Goal: Transaction & Acquisition: Purchase product/service

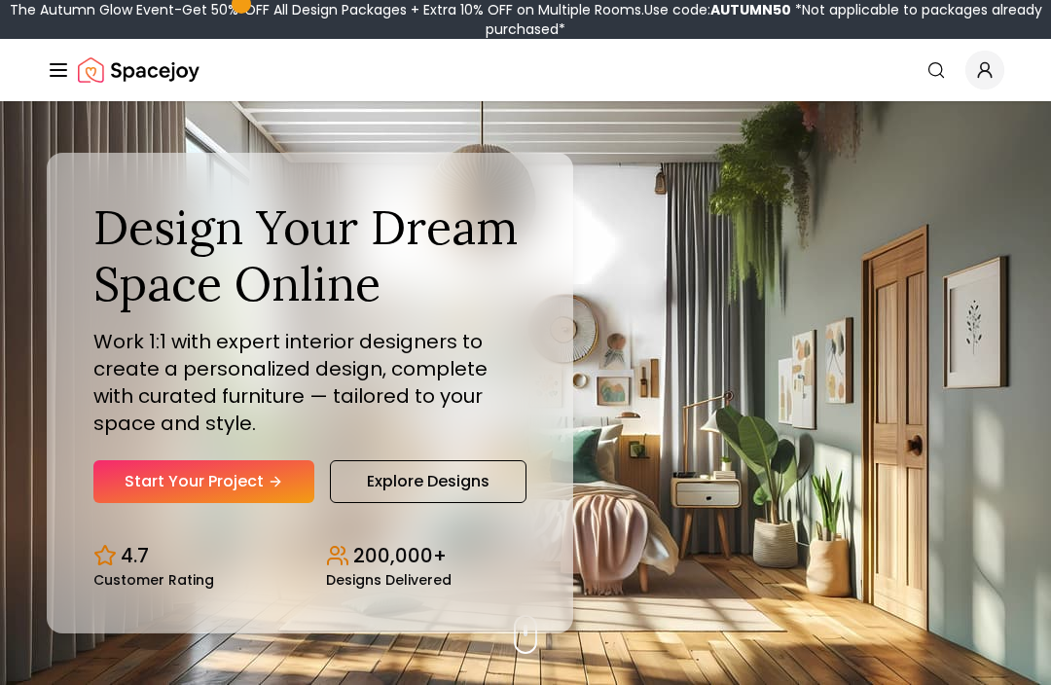
click at [237, 503] on link "Start Your Project" at bounding box center [203, 481] width 221 height 43
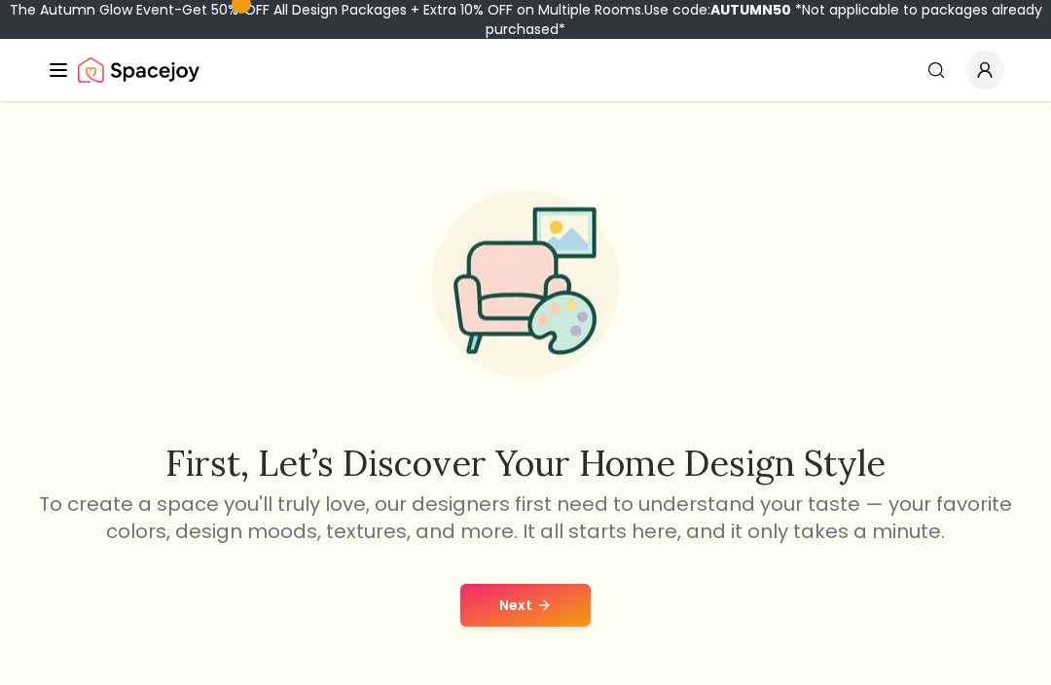
click at [541, 614] on button "Next" at bounding box center [525, 605] width 130 height 43
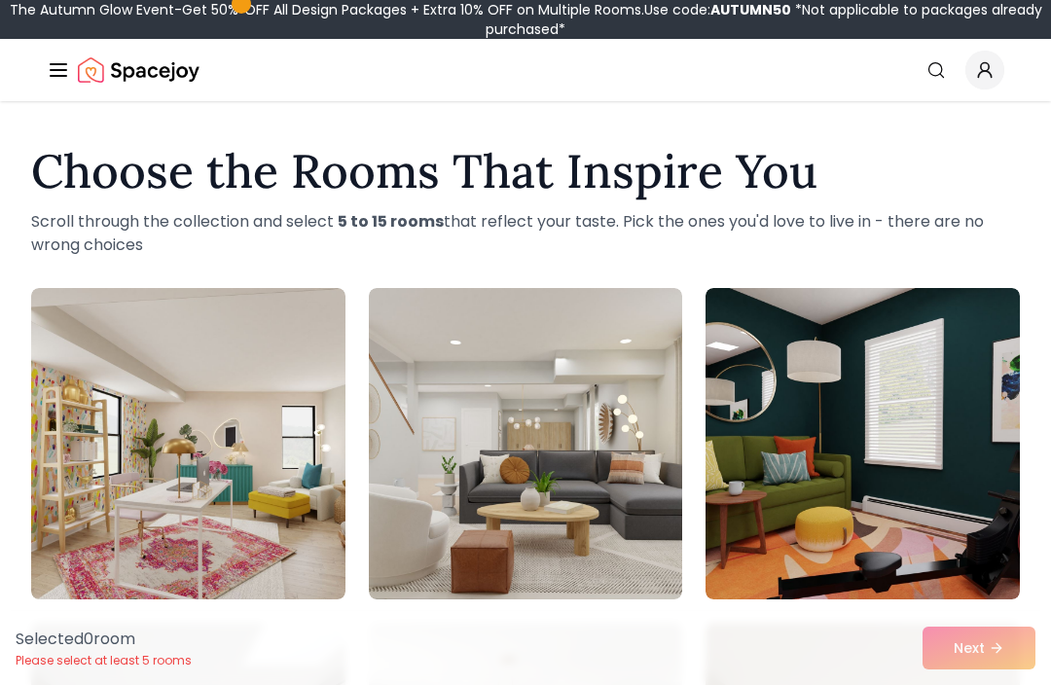
click at [621, 437] on img at bounding box center [526, 443] width 314 height 311
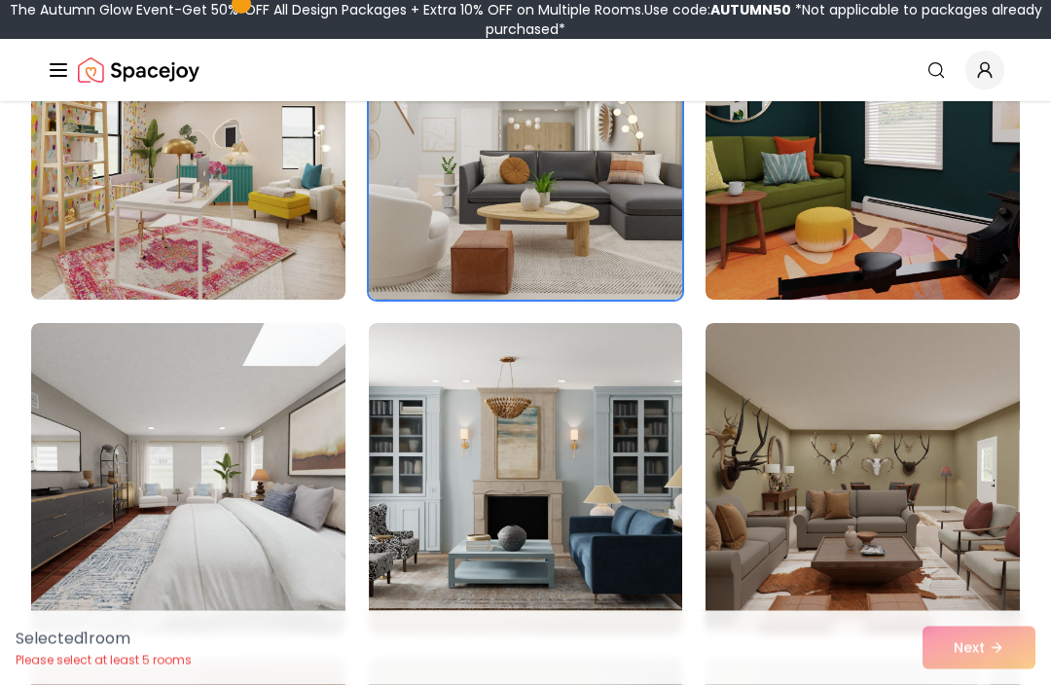
scroll to position [300, 0]
click at [609, 199] on img at bounding box center [526, 143] width 314 height 311
click at [615, 520] on img at bounding box center [526, 478] width 314 height 311
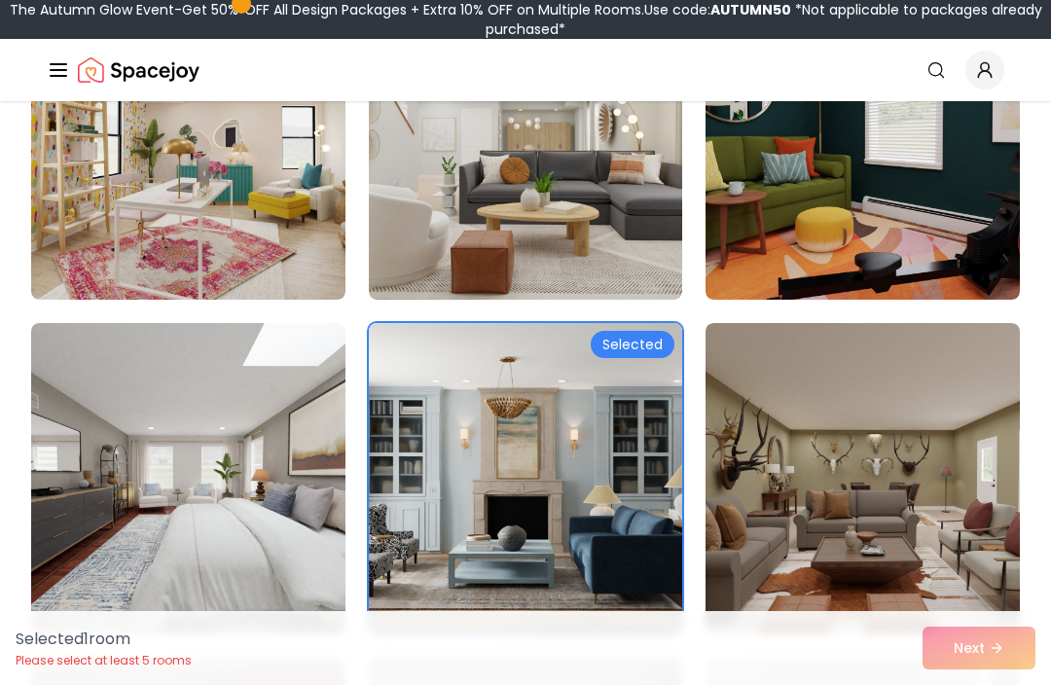
click at [766, 445] on img at bounding box center [862, 478] width 314 height 311
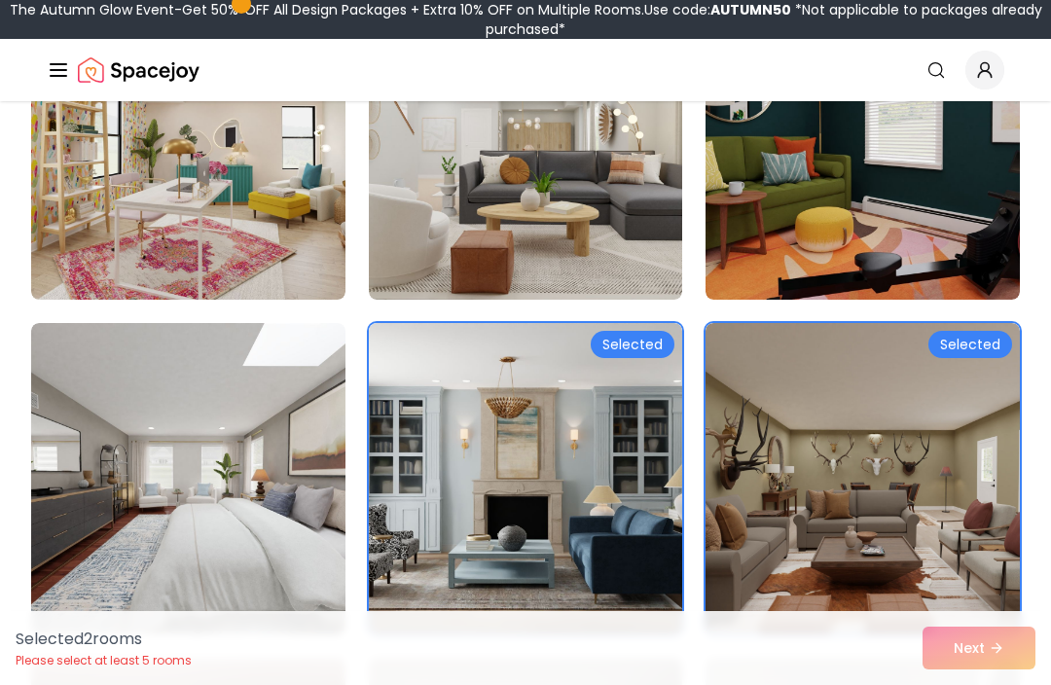
click at [865, 494] on img at bounding box center [862, 478] width 314 height 311
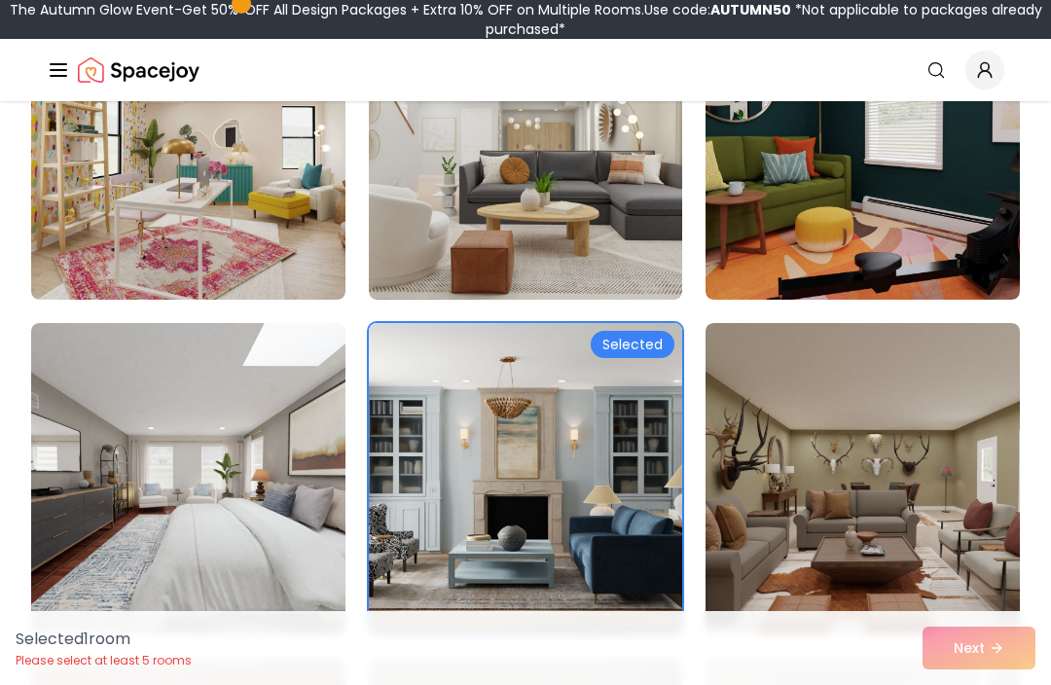
click at [624, 561] on img at bounding box center [526, 478] width 314 height 311
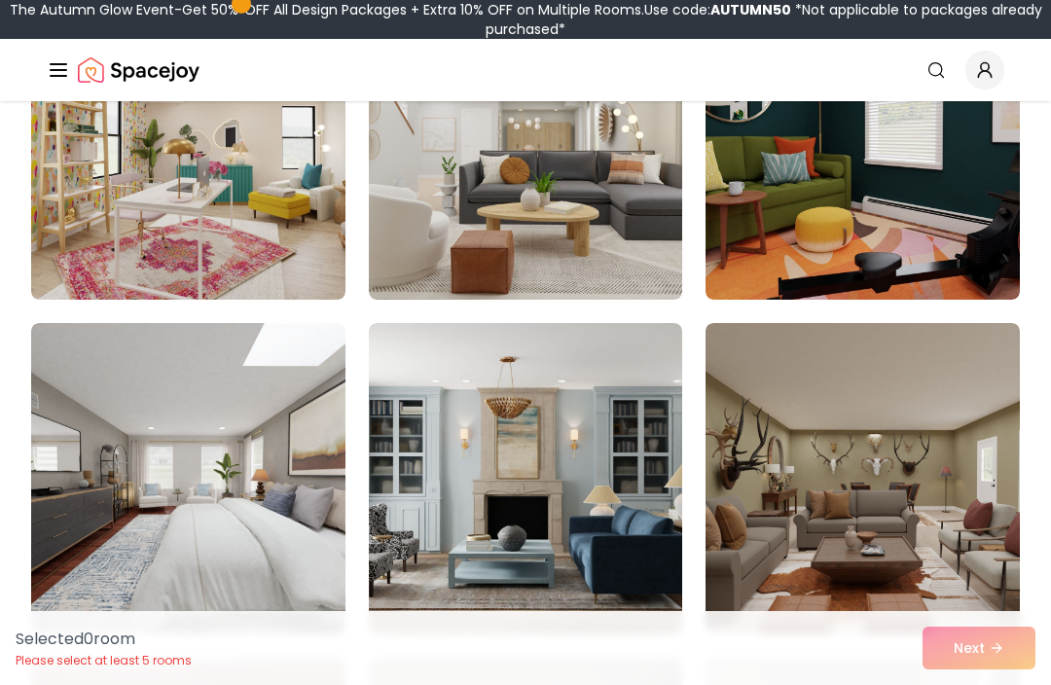
click at [804, 508] on img at bounding box center [862, 478] width 314 height 311
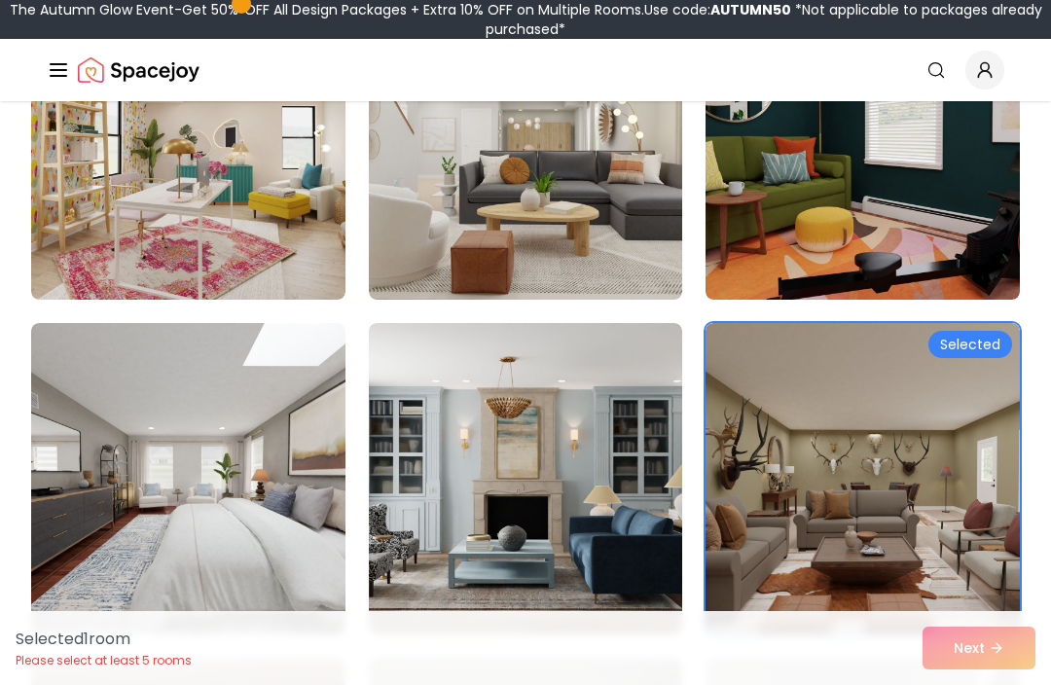
click at [590, 180] on img at bounding box center [526, 143] width 314 height 311
click at [231, 542] on img at bounding box center [188, 478] width 314 height 311
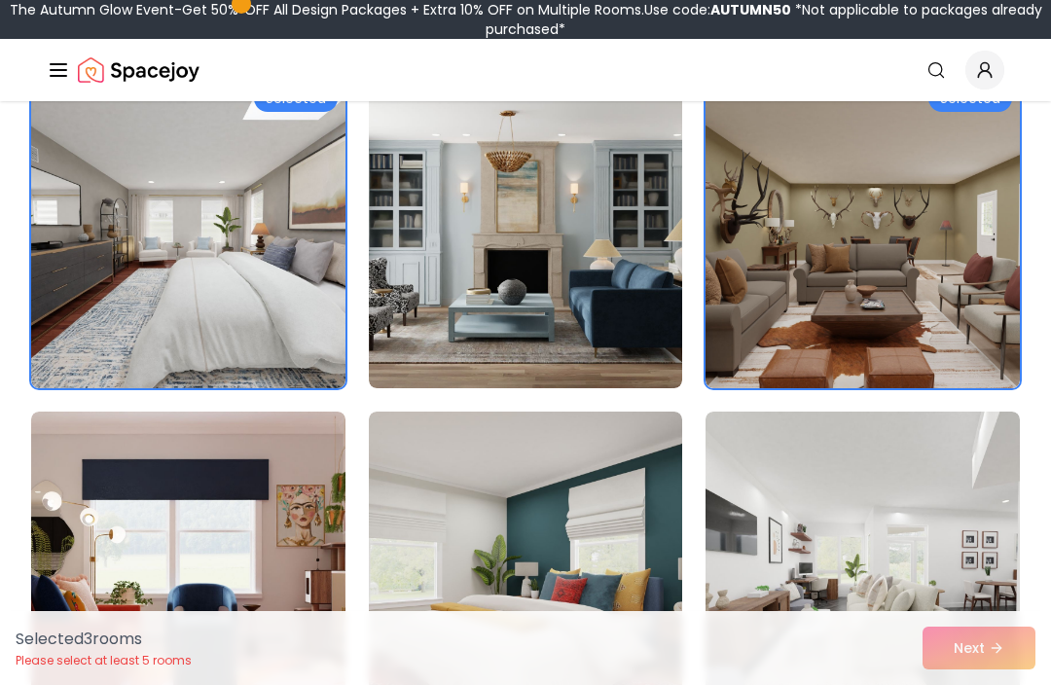
scroll to position [616, 0]
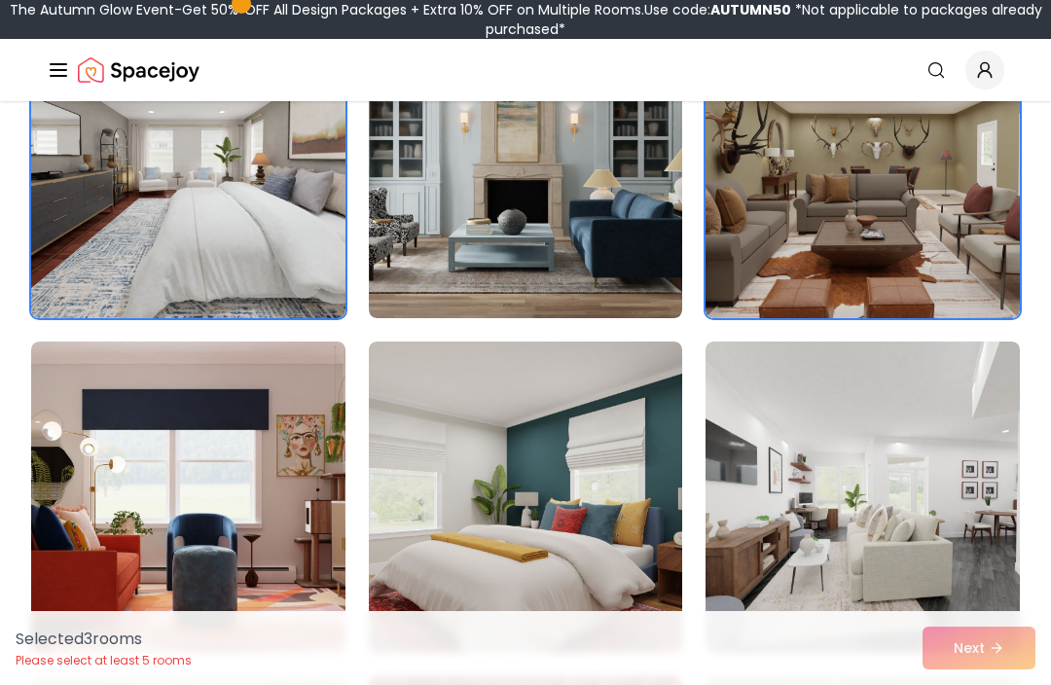
click at [915, 492] on img at bounding box center [862, 496] width 314 height 311
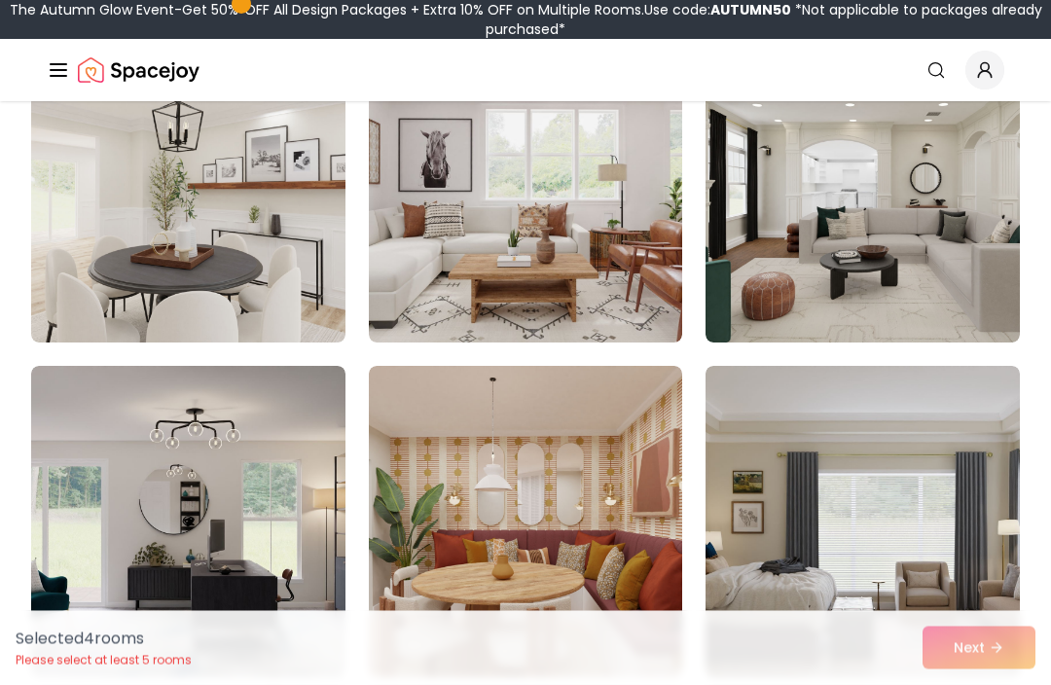
scroll to position [1261, 0]
click at [257, 203] on img at bounding box center [188, 186] width 314 height 311
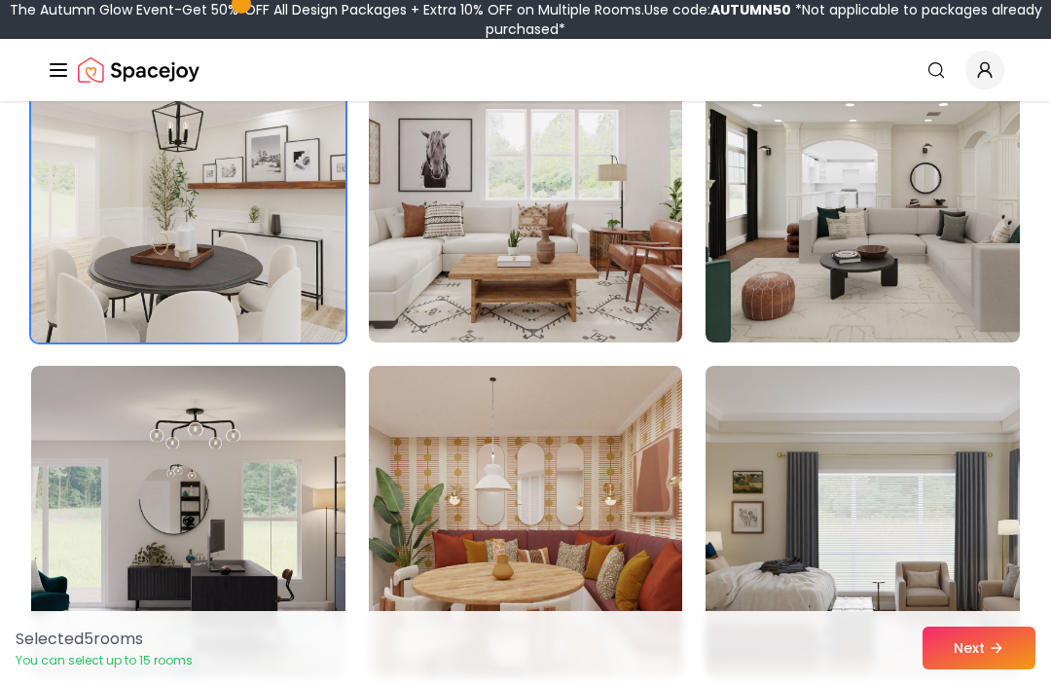
click at [948, 218] on img at bounding box center [862, 186] width 314 height 311
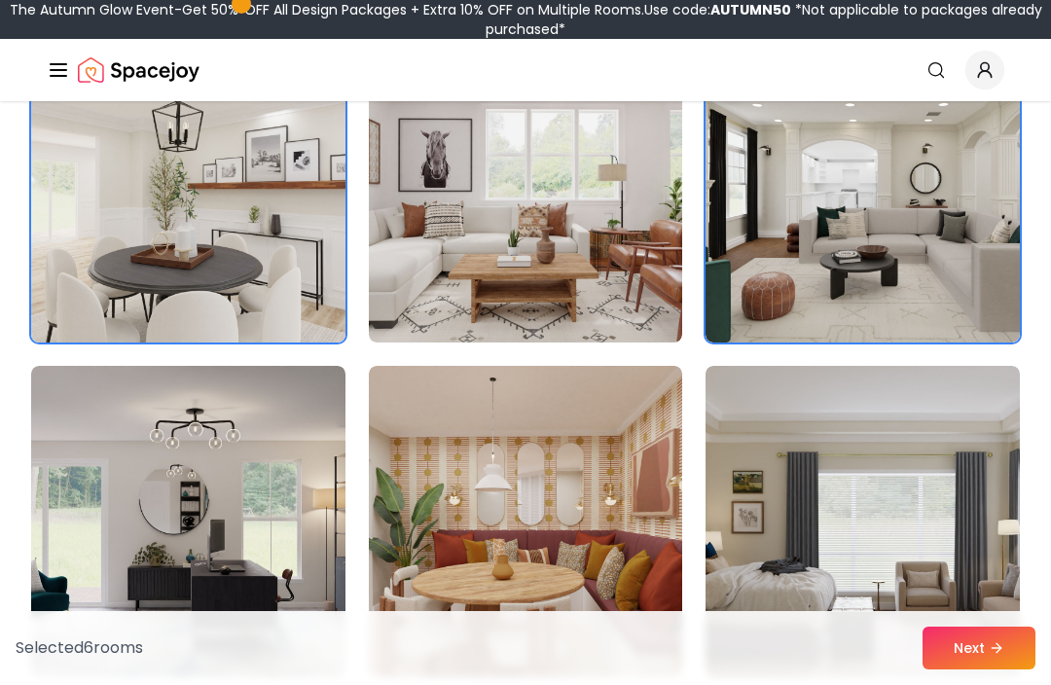
click at [157, 475] on img at bounding box center [188, 521] width 314 height 311
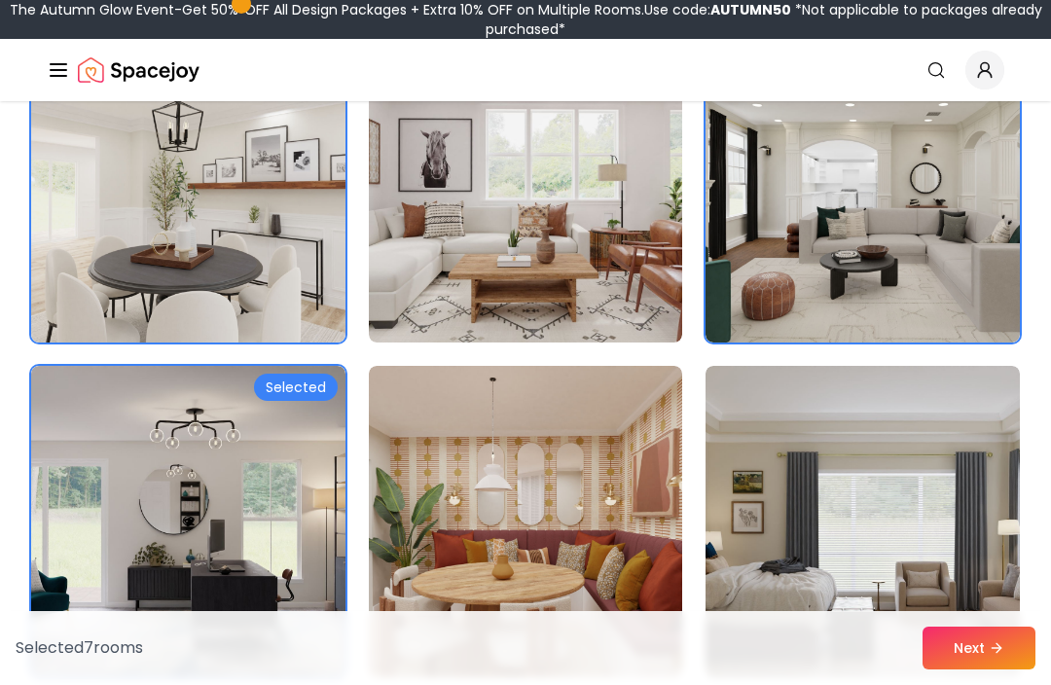
click at [854, 514] on img at bounding box center [862, 521] width 314 height 311
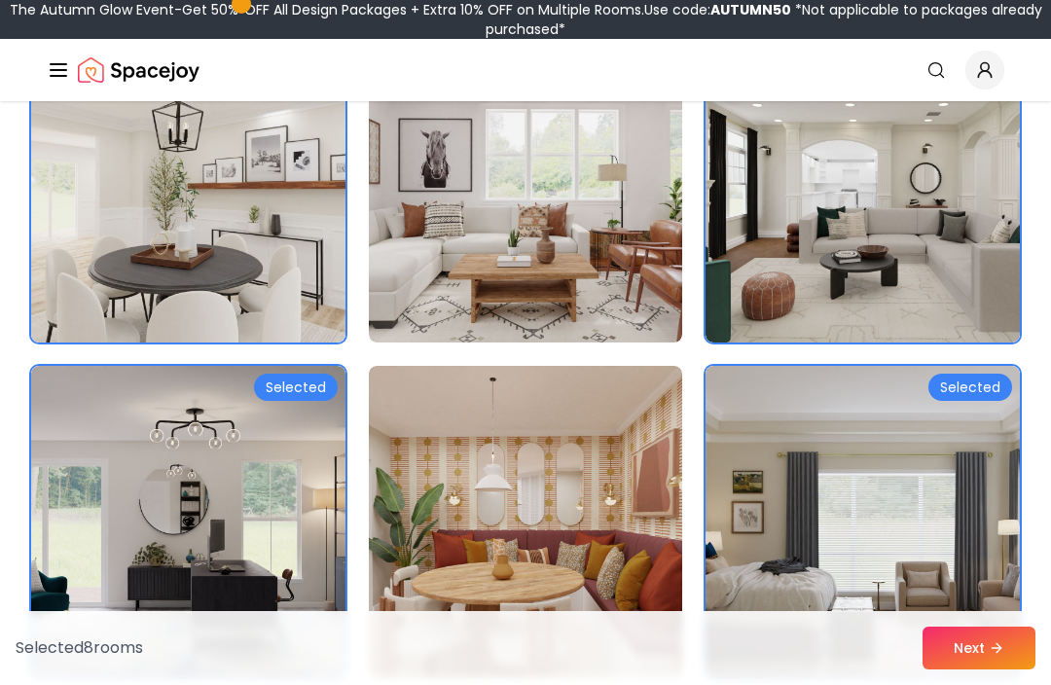
click at [602, 270] on img at bounding box center [526, 186] width 314 height 311
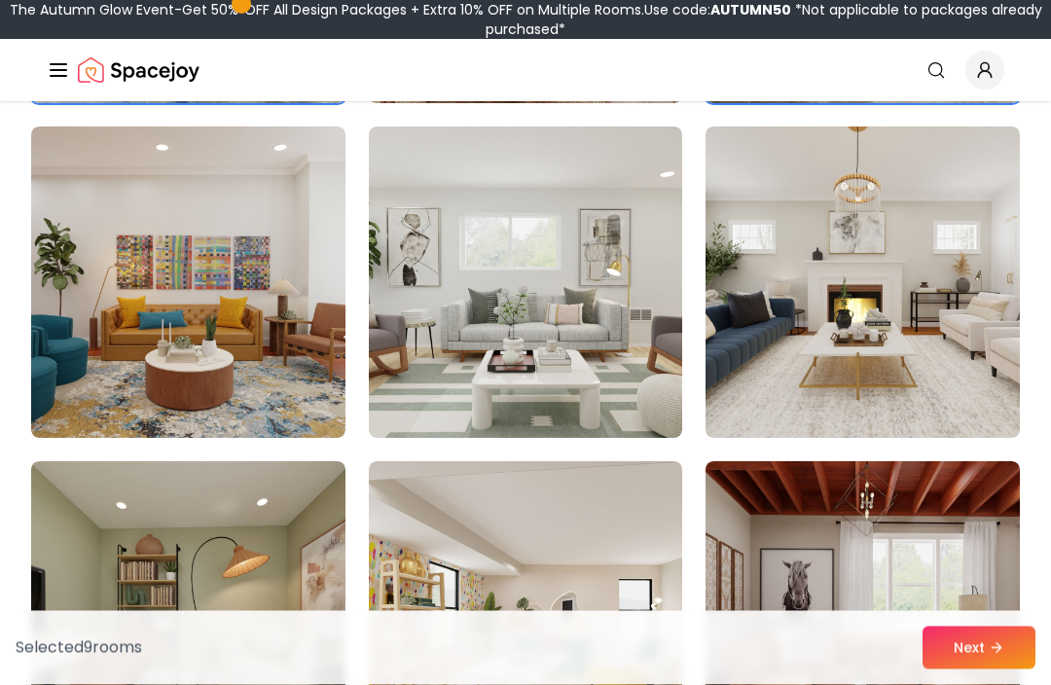
scroll to position [1835, 0]
click at [862, 357] on img at bounding box center [862, 281] width 314 height 311
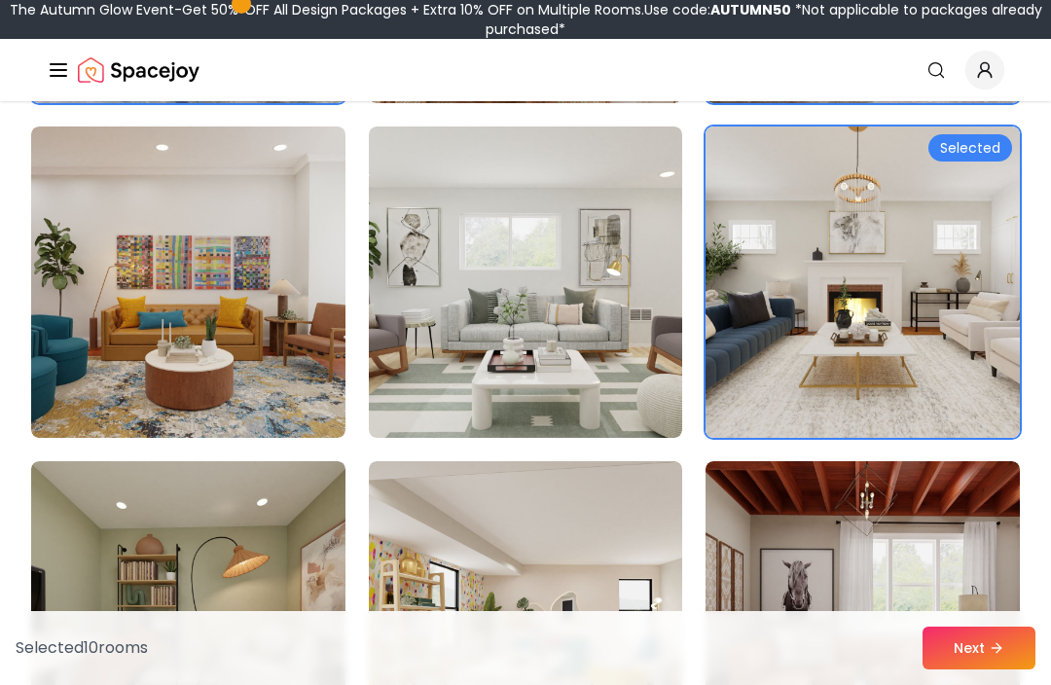
click at [624, 385] on img at bounding box center [526, 281] width 314 height 311
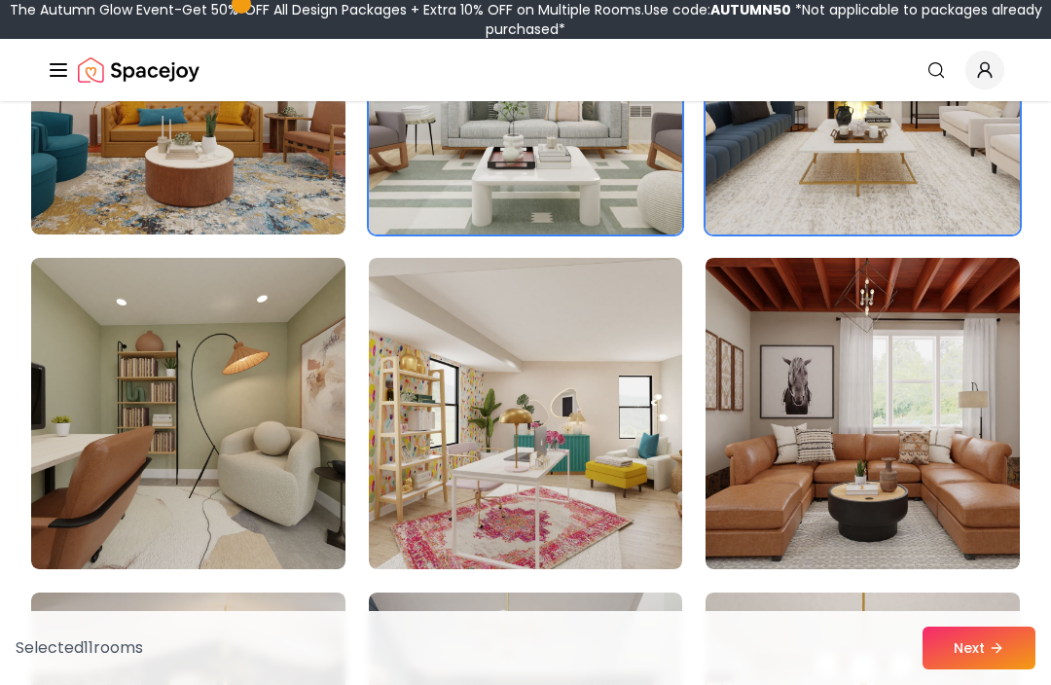
scroll to position [2042, 0]
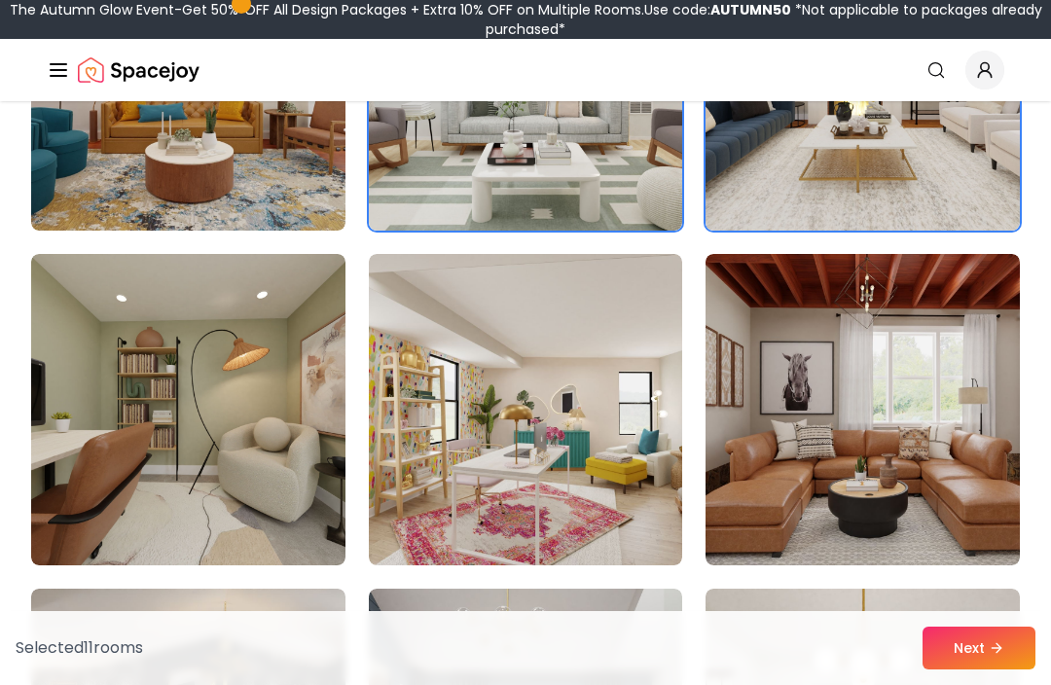
click at [144, 408] on img at bounding box center [188, 409] width 314 height 311
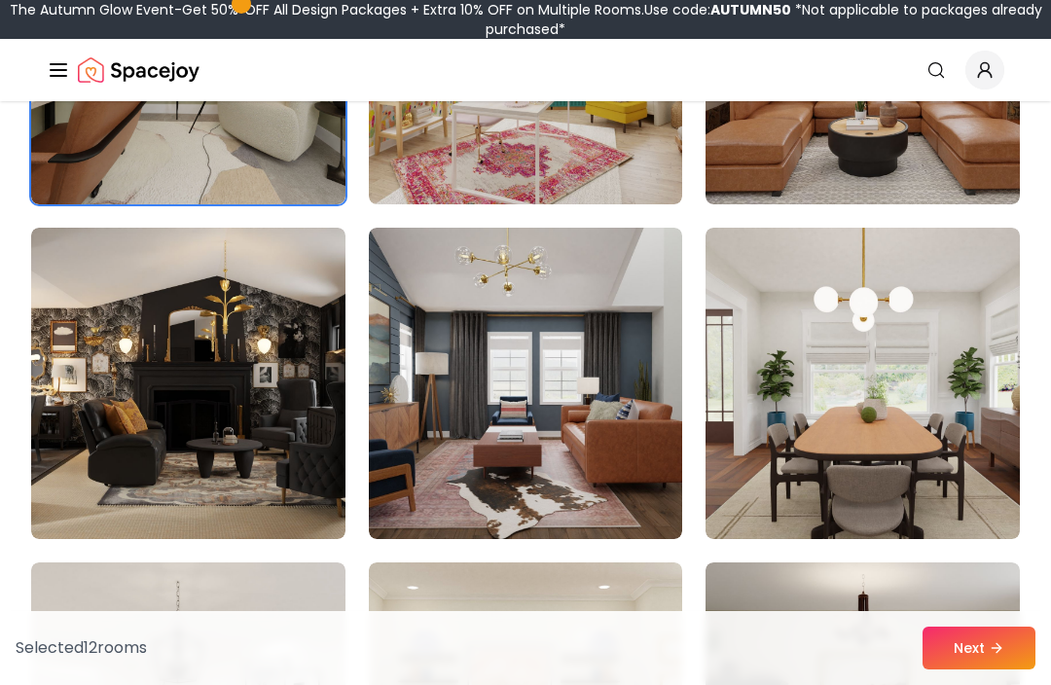
click at [121, 404] on img at bounding box center [188, 383] width 314 height 311
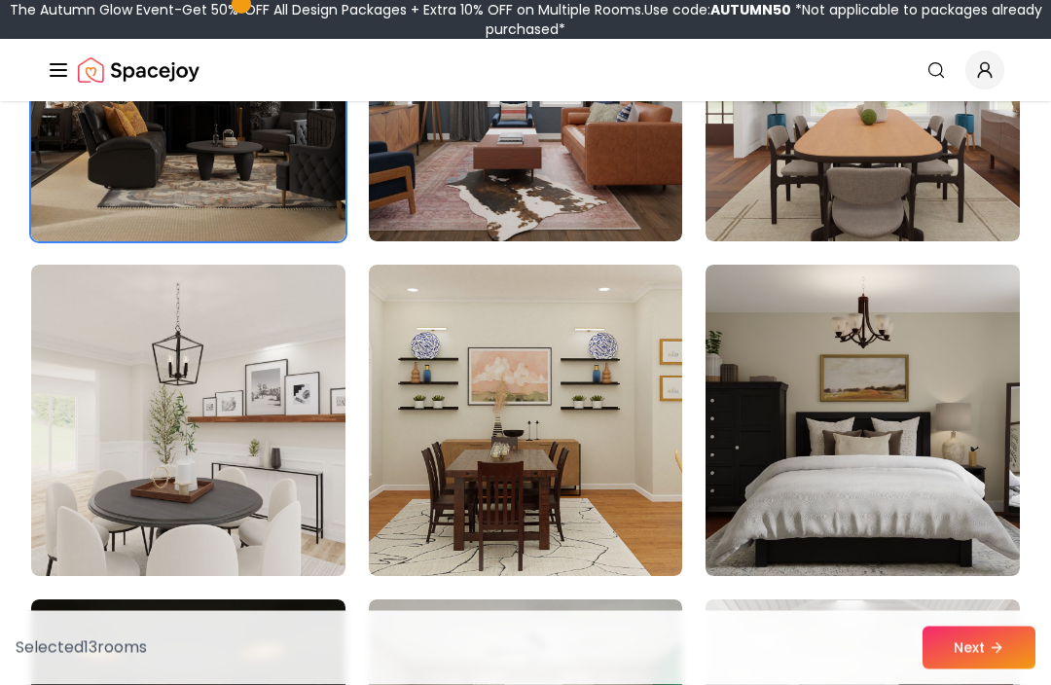
scroll to position [2700, 0]
click at [928, 472] on img at bounding box center [862, 420] width 314 height 311
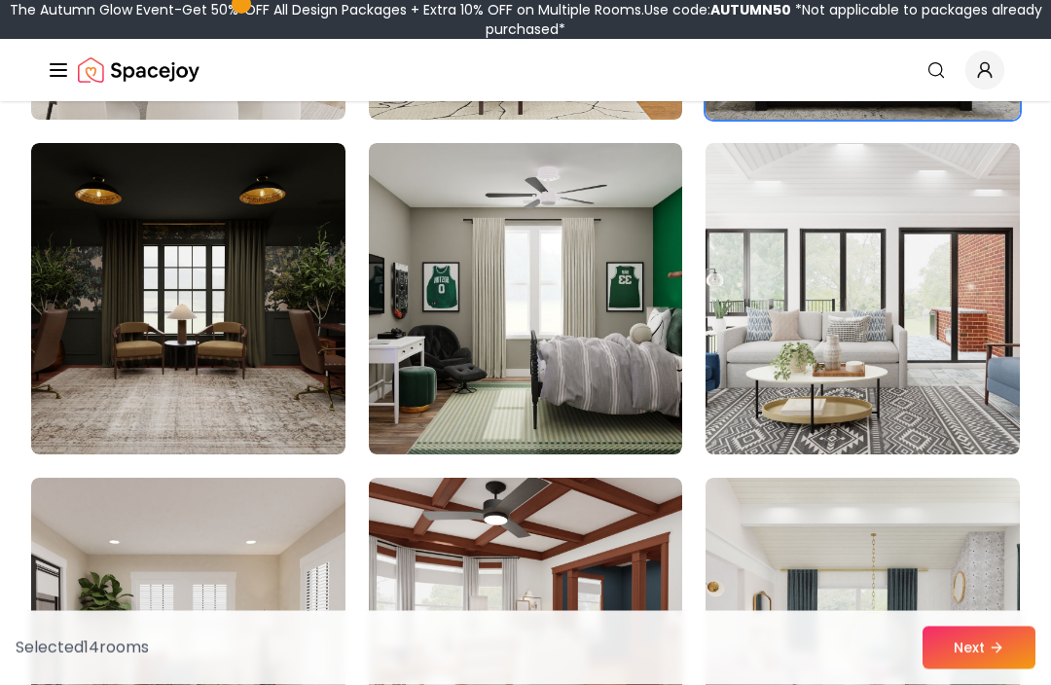
scroll to position [3157, 0]
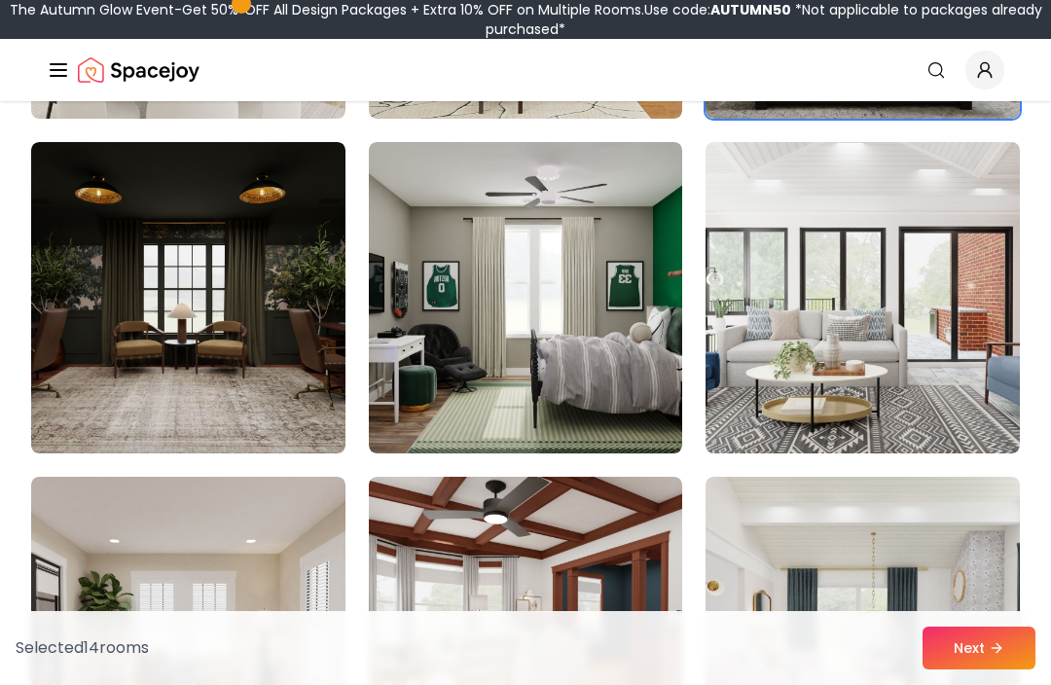
click at [957, 620] on img at bounding box center [862, 632] width 314 height 311
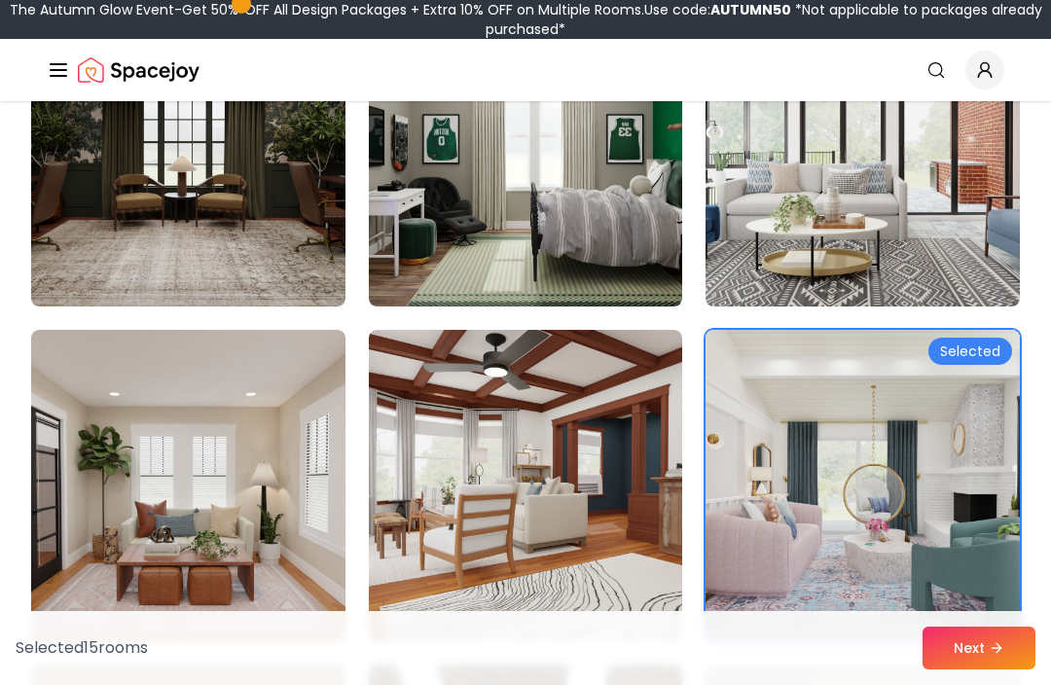
scroll to position [3337, 0]
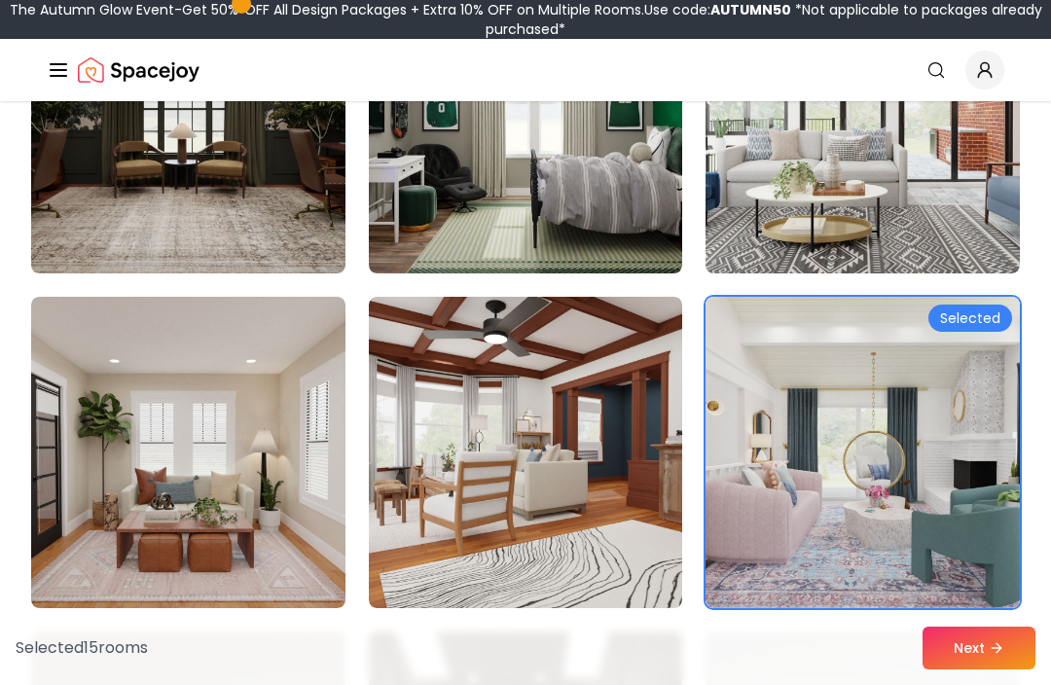
click at [974, 669] on button "Next" at bounding box center [978, 647] width 113 height 43
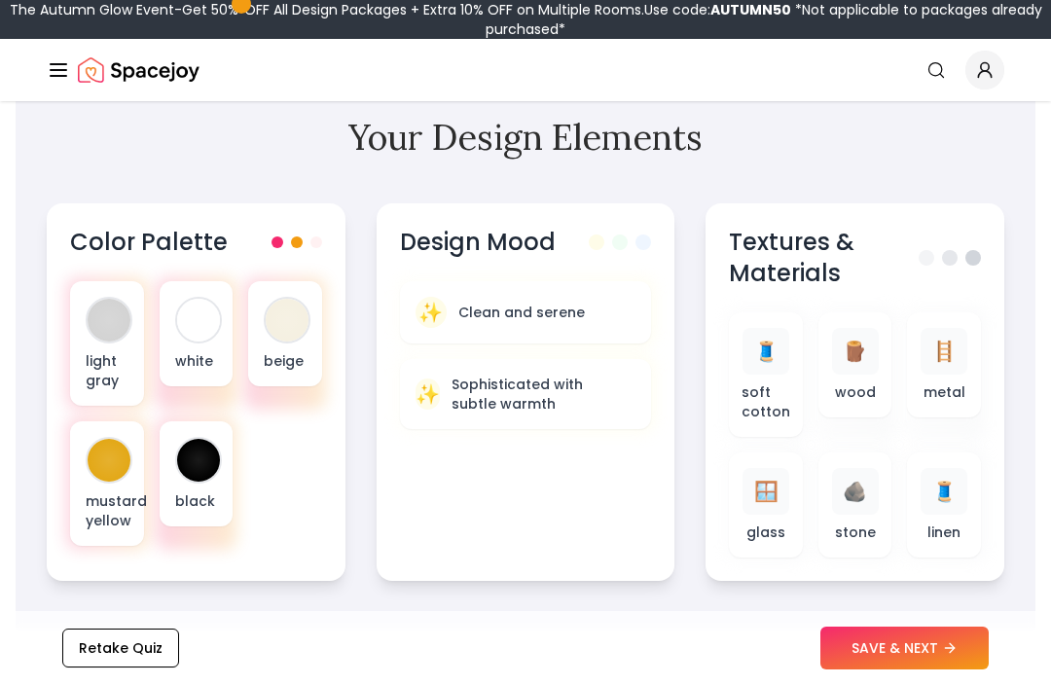
scroll to position [704, 0]
click at [193, 462] on div at bounding box center [198, 459] width 43 height 43
click at [184, 341] on div "white" at bounding box center [197, 332] width 74 height 105
click at [89, 338] on div "light gray" at bounding box center [107, 342] width 74 height 125
click at [606, 312] on div "✨ Clean and serene" at bounding box center [525, 311] width 221 height 31
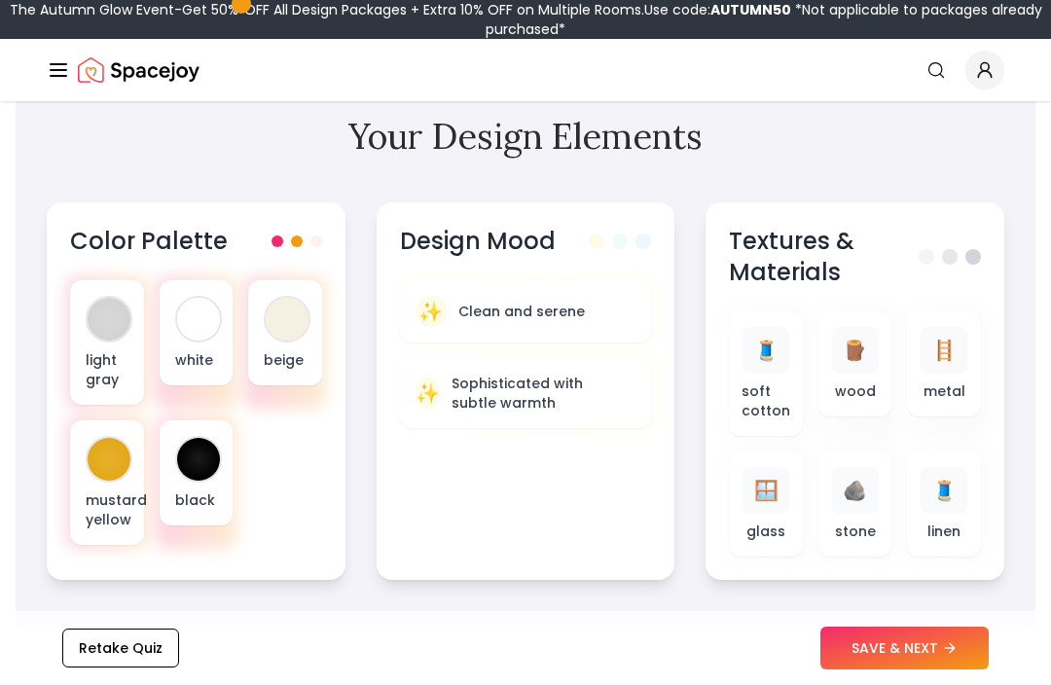
click at [590, 403] on p "Sophisticated with subtle warmth" at bounding box center [543, 393] width 185 height 39
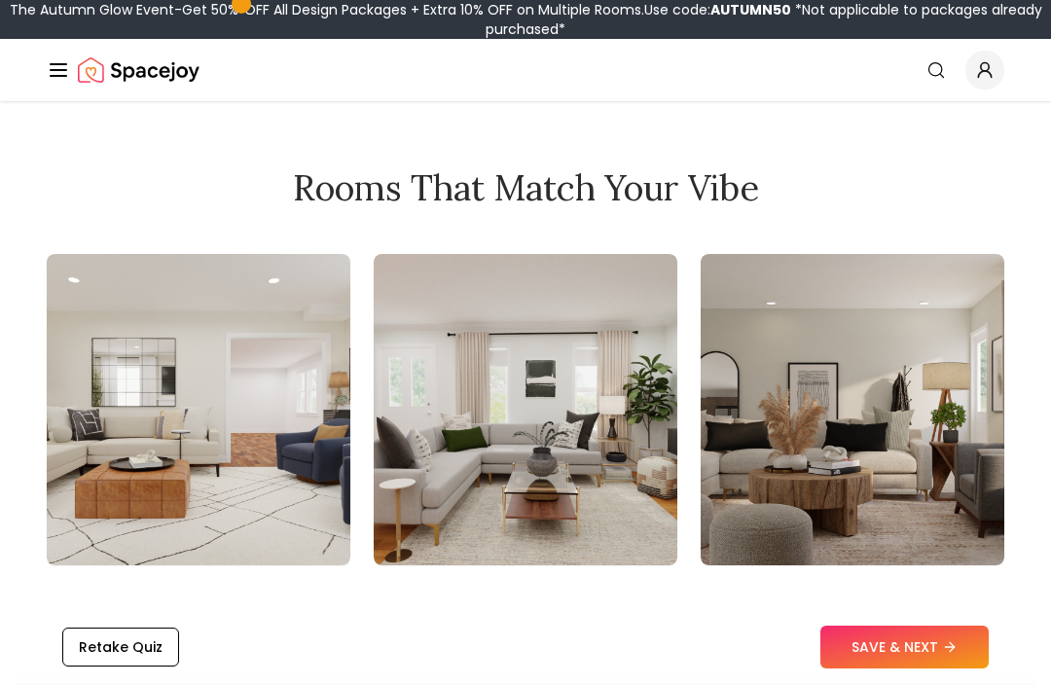
scroll to position [2228, 0]
click at [198, 351] on img at bounding box center [198, 409] width 303 height 311
click at [573, 402] on img at bounding box center [525, 409] width 303 height 311
click at [815, 368] on img at bounding box center [851, 409] width 303 height 311
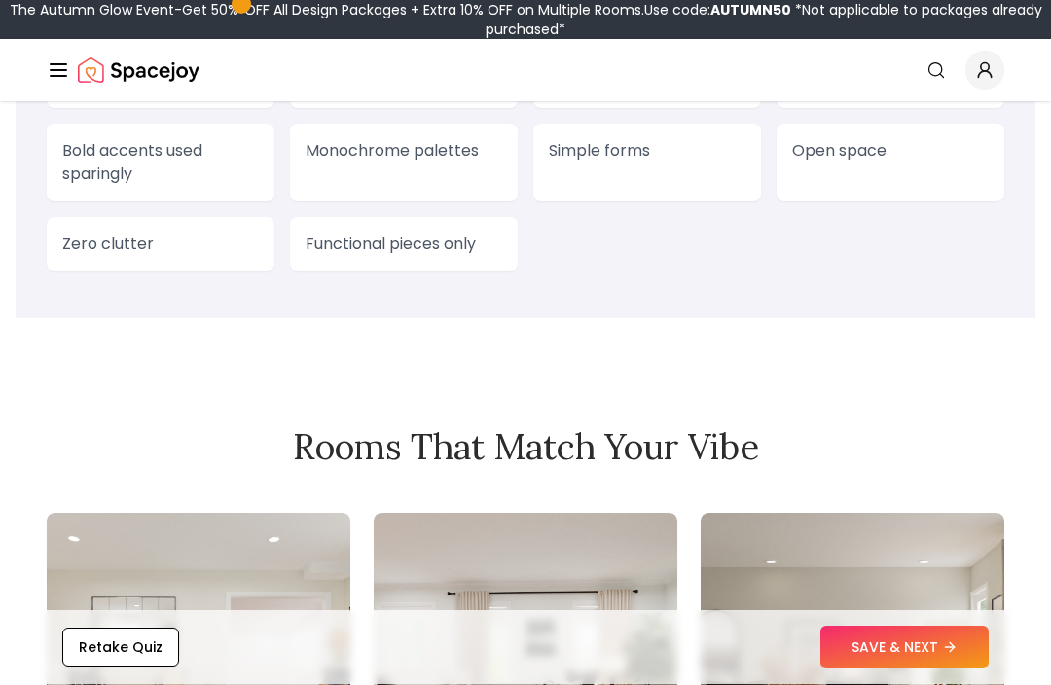
scroll to position [1892, 0]
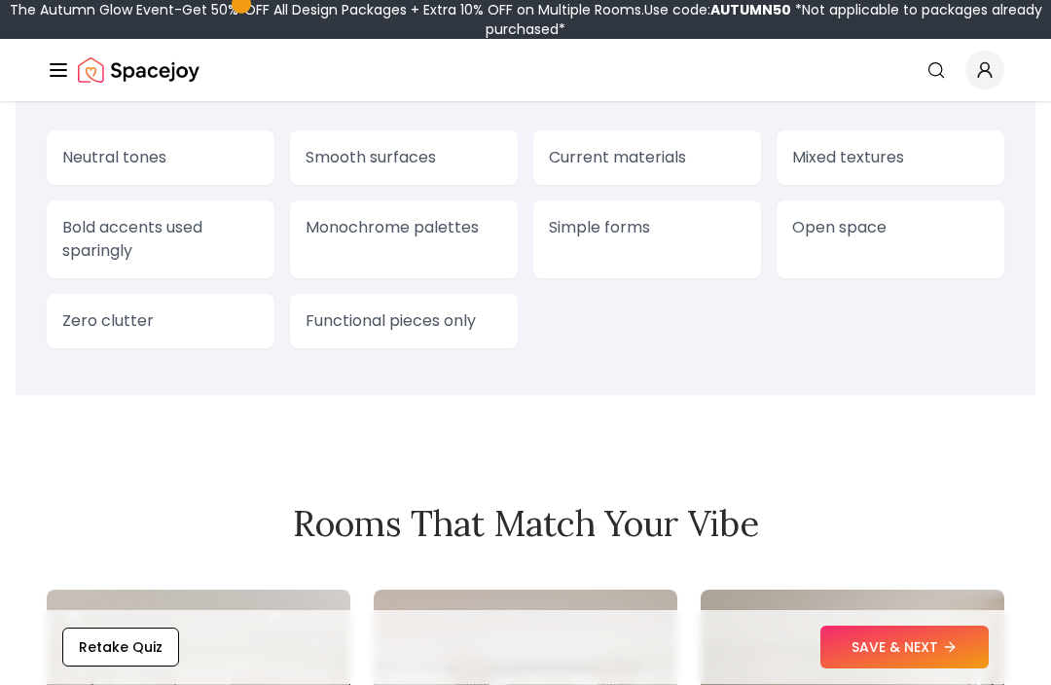
click at [514, 228] on div "Monochrome palettes" at bounding box center [404, 240] width 228 height 78
click at [610, 221] on p "Simple forms" at bounding box center [647, 228] width 196 height 23
click at [810, 231] on p "Open space" at bounding box center [890, 228] width 196 height 23
click at [438, 329] on p "Functional pieces only" at bounding box center [403, 321] width 196 height 23
click at [121, 163] on p "Neutral tones" at bounding box center [160, 158] width 196 height 23
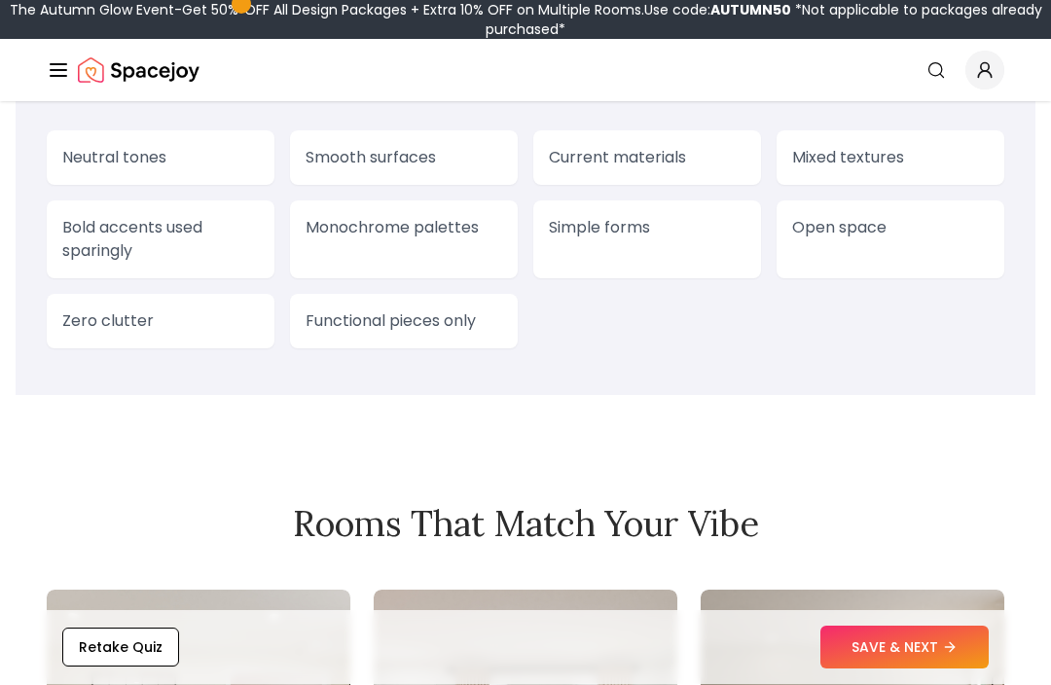
click at [689, 171] on div "Current materials" at bounding box center [647, 158] width 228 height 54
click at [854, 171] on div "Mixed textures" at bounding box center [890, 158] width 228 height 54
click at [556, 116] on section "What Defines Your Style Neutral tones Smooth surfaces Current materials Mixed t…" at bounding box center [525, 197] width 1019 height 397
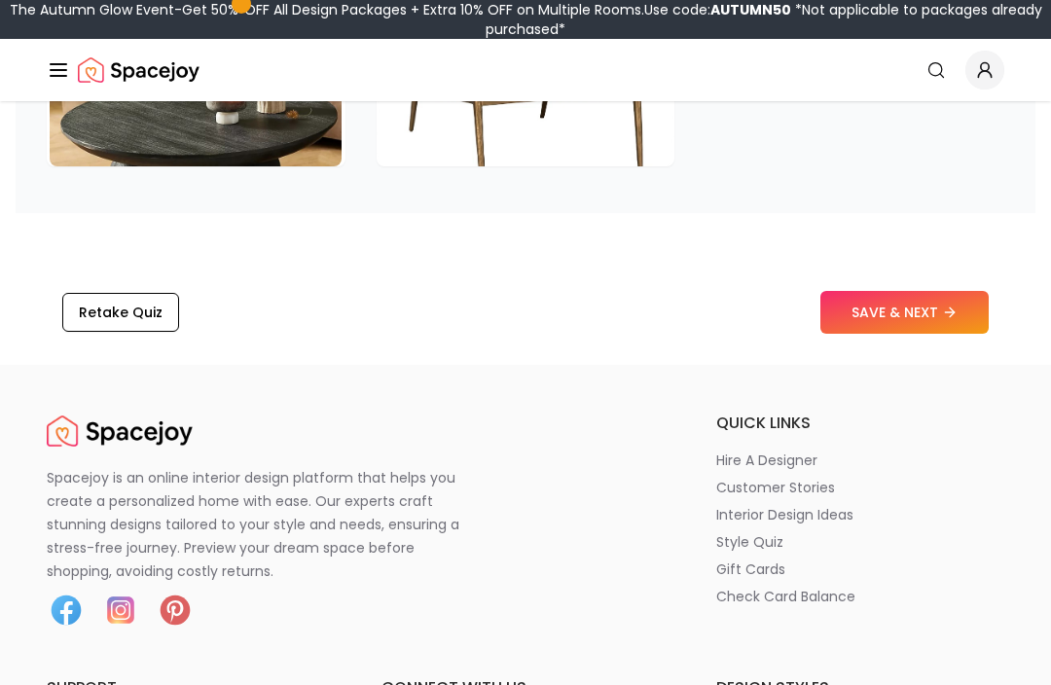
scroll to position [3367, 0]
click at [930, 307] on button "SAVE & NEXT" at bounding box center [904, 312] width 168 height 43
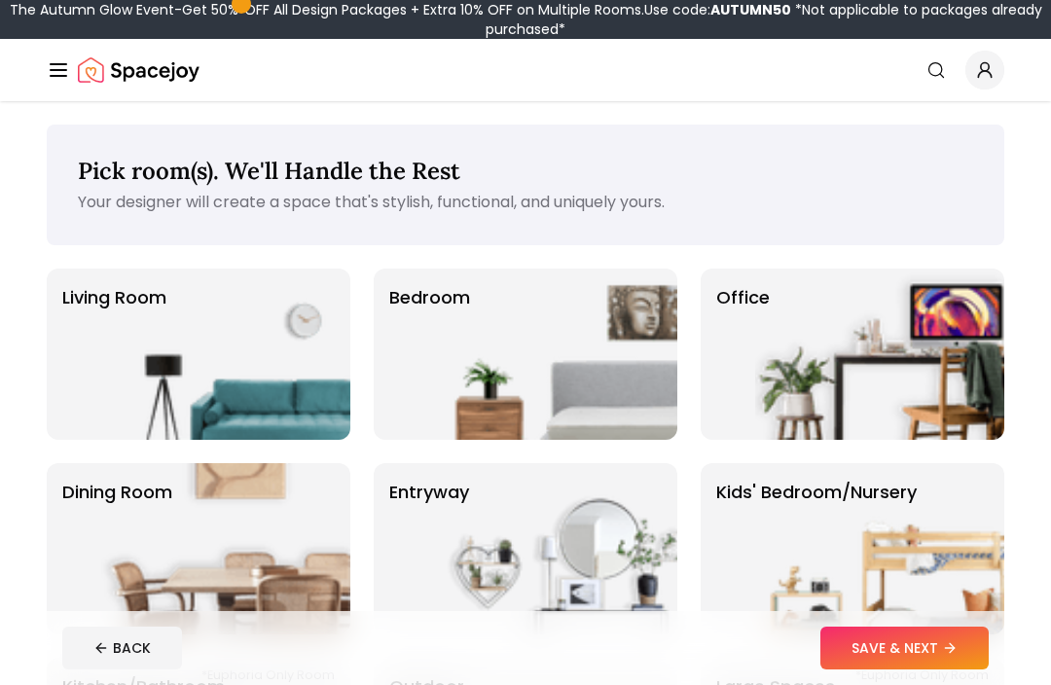
click at [623, 378] on img at bounding box center [552, 353] width 249 height 171
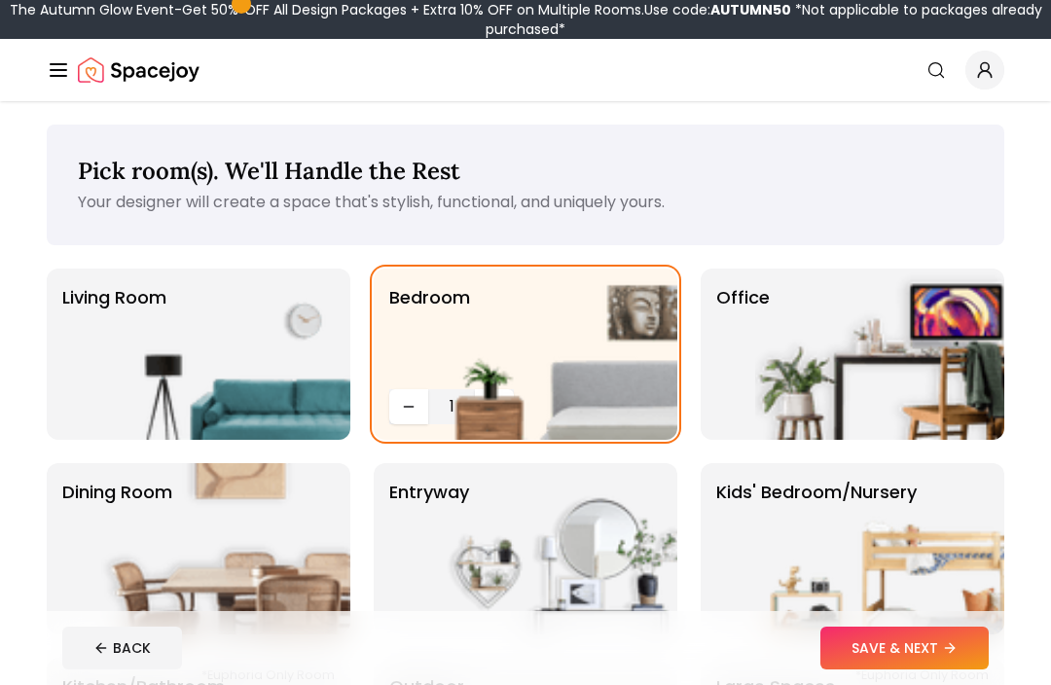
click at [499, 400] on img at bounding box center [552, 353] width 249 height 171
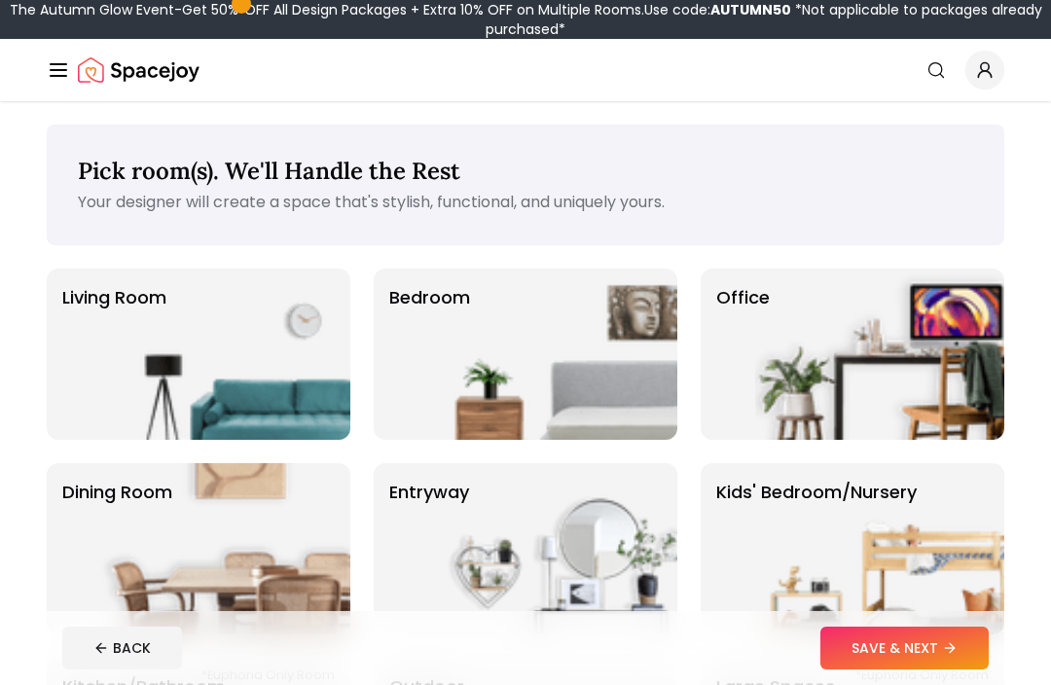
click at [532, 354] on img at bounding box center [552, 353] width 249 height 171
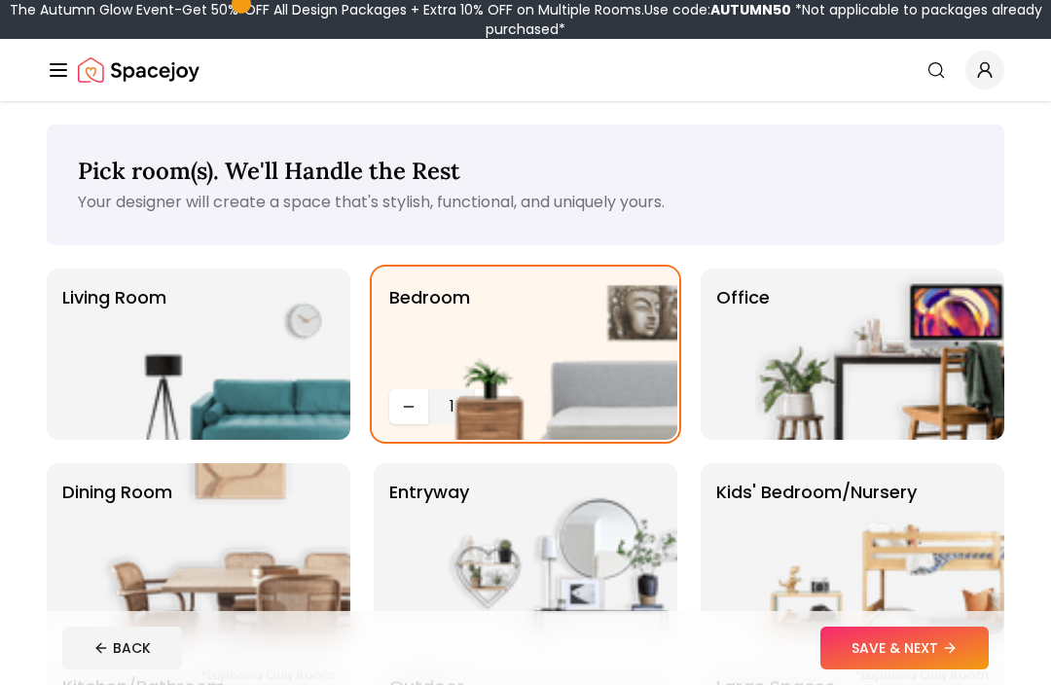
click at [410, 402] on icon "Decrease quantity" at bounding box center [409, 407] width 16 height 16
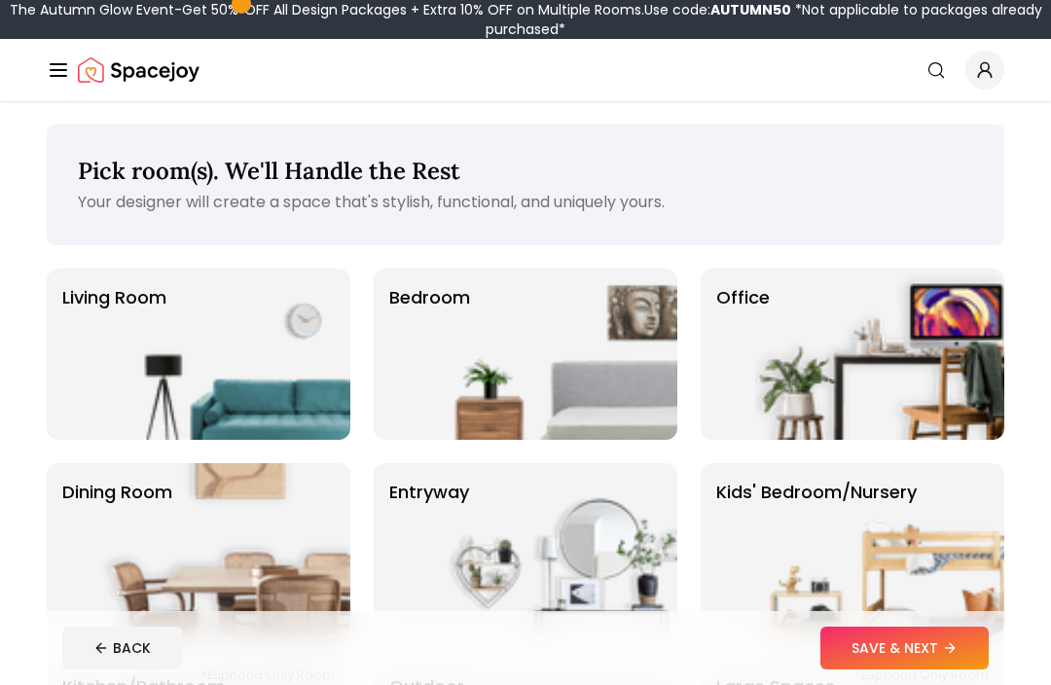
click at [513, 355] on img at bounding box center [552, 353] width 249 height 171
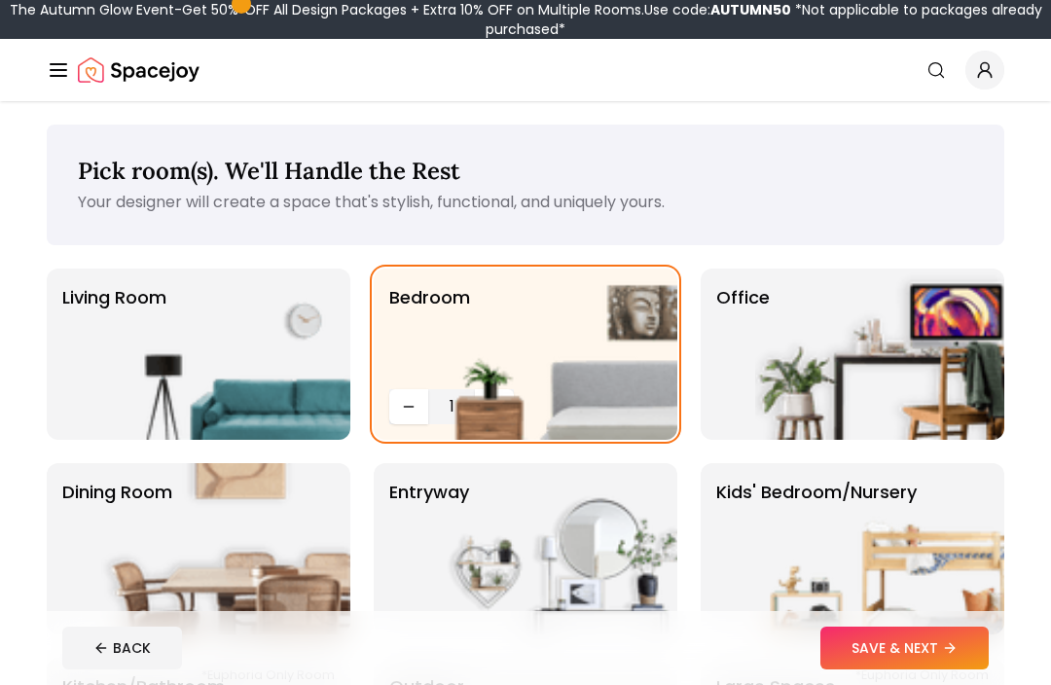
click at [250, 434] on img at bounding box center [225, 353] width 249 height 171
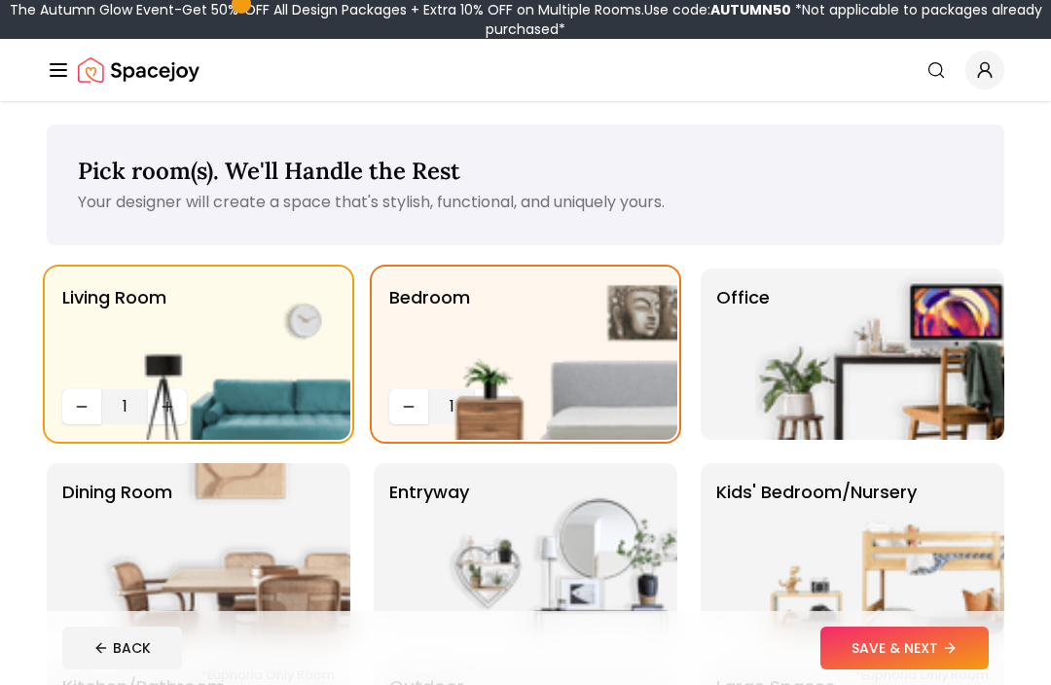
click at [172, 401] on img at bounding box center [225, 353] width 249 height 171
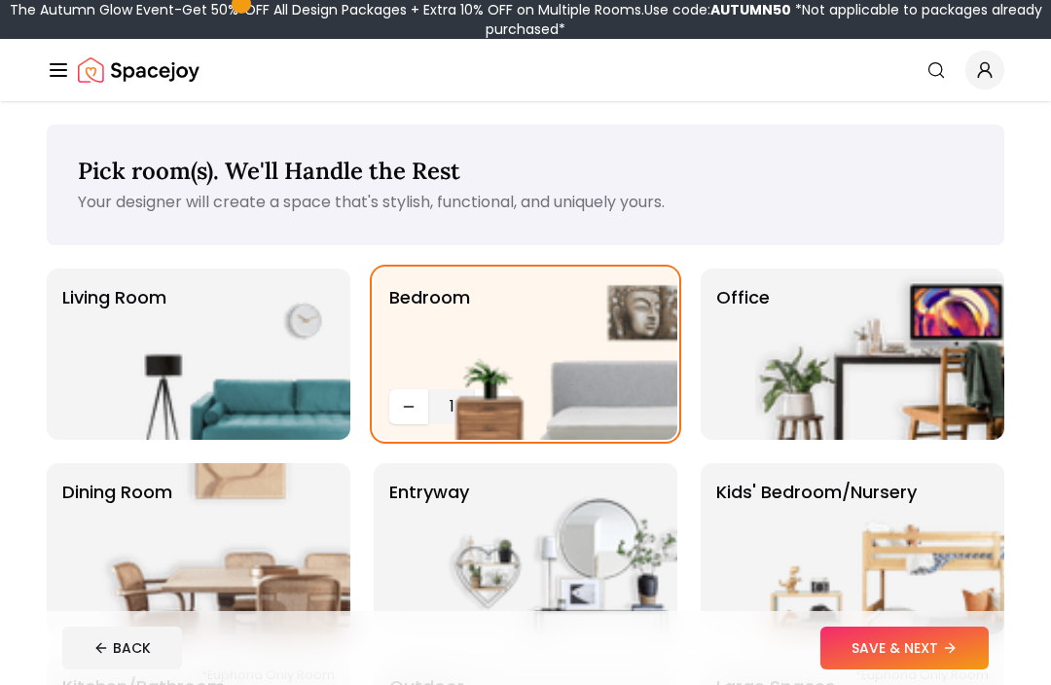
click at [213, 400] on img at bounding box center [225, 353] width 249 height 171
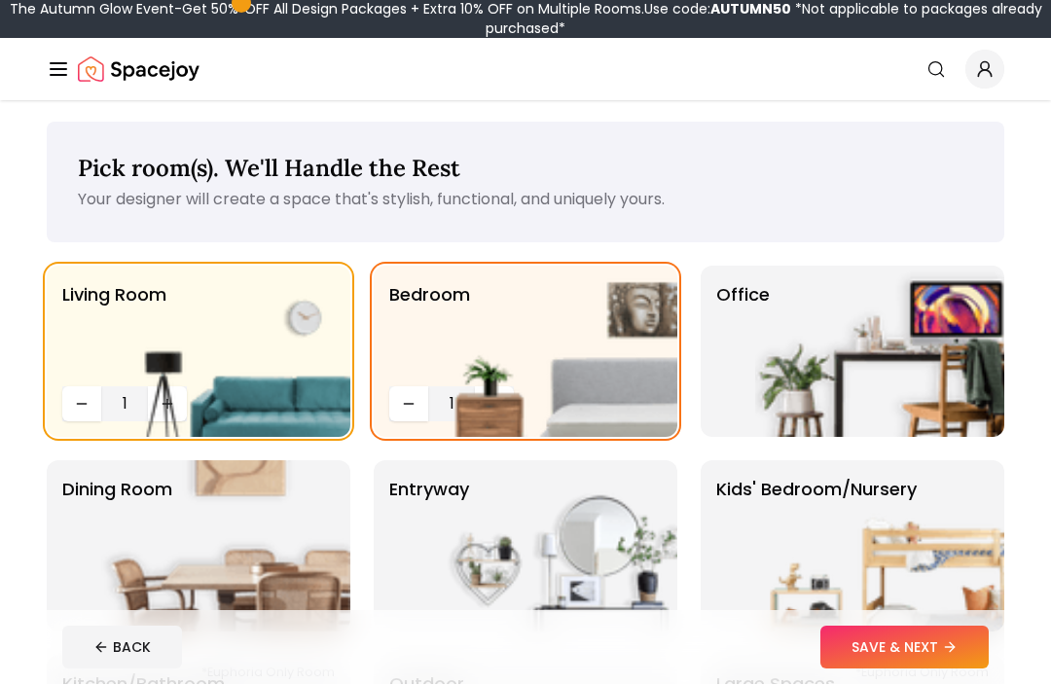
click at [125, 398] on img at bounding box center [225, 352] width 249 height 171
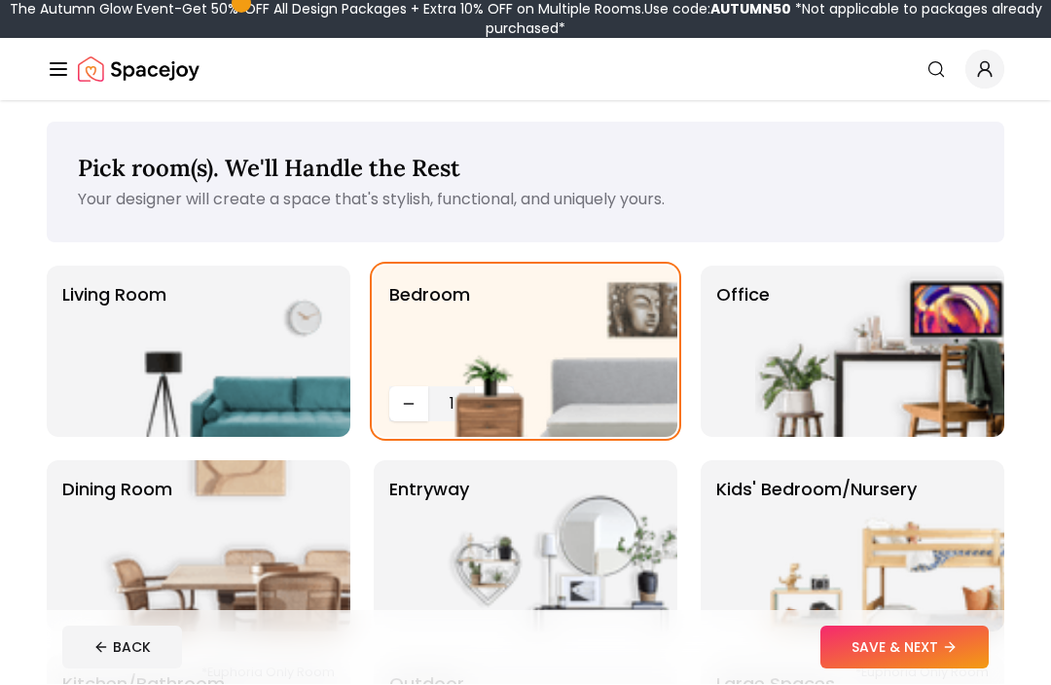
scroll to position [3, 0]
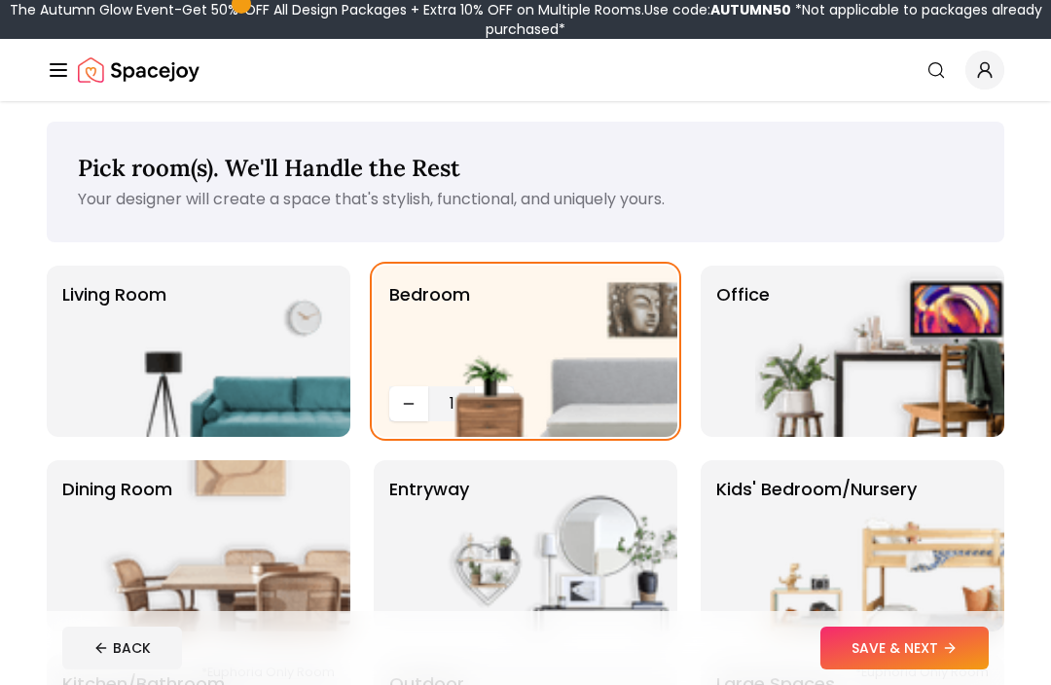
click at [261, 376] on img at bounding box center [225, 351] width 249 height 171
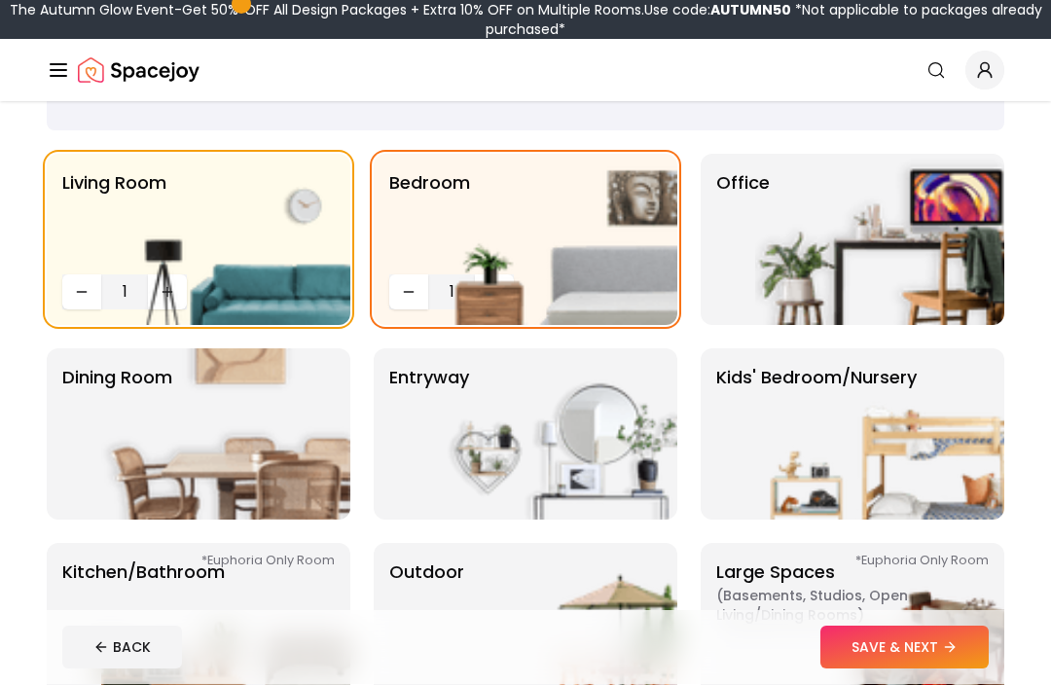
scroll to position [115, 0]
click at [250, 410] on img at bounding box center [225, 433] width 249 height 171
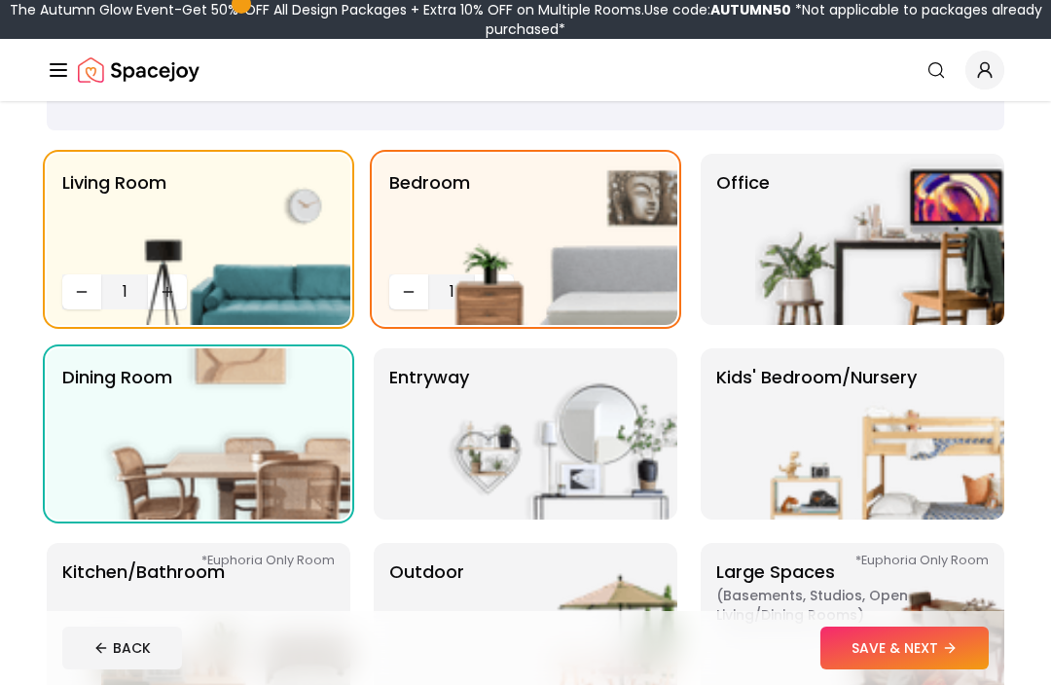
click at [589, 421] on img at bounding box center [552, 433] width 249 height 171
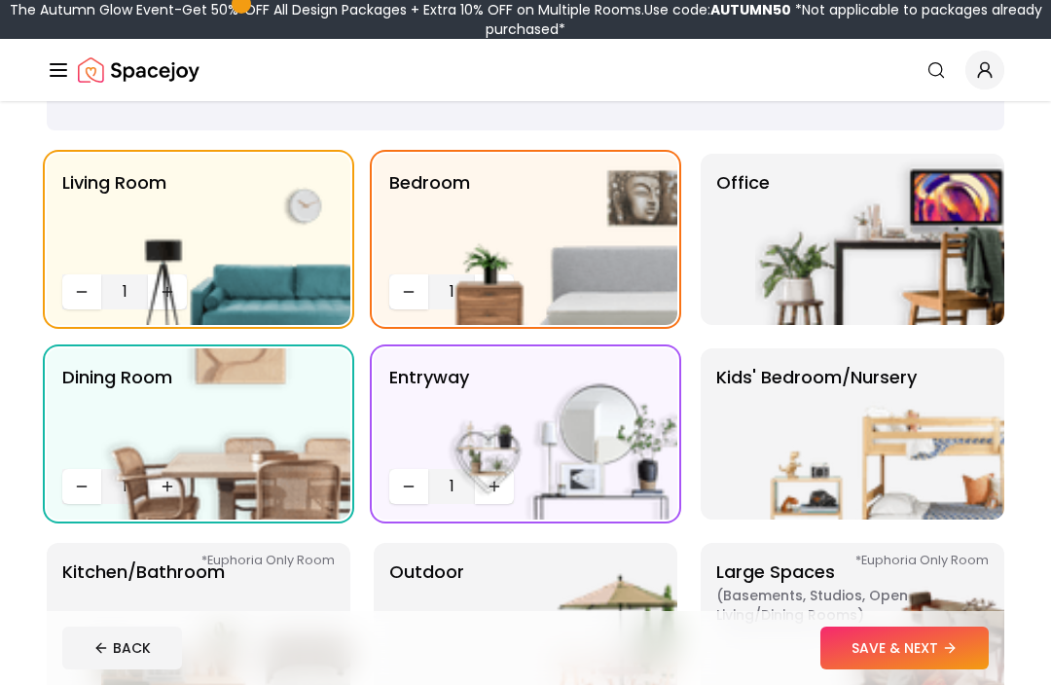
click at [582, 609] on img at bounding box center [552, 628] width 249 height 171
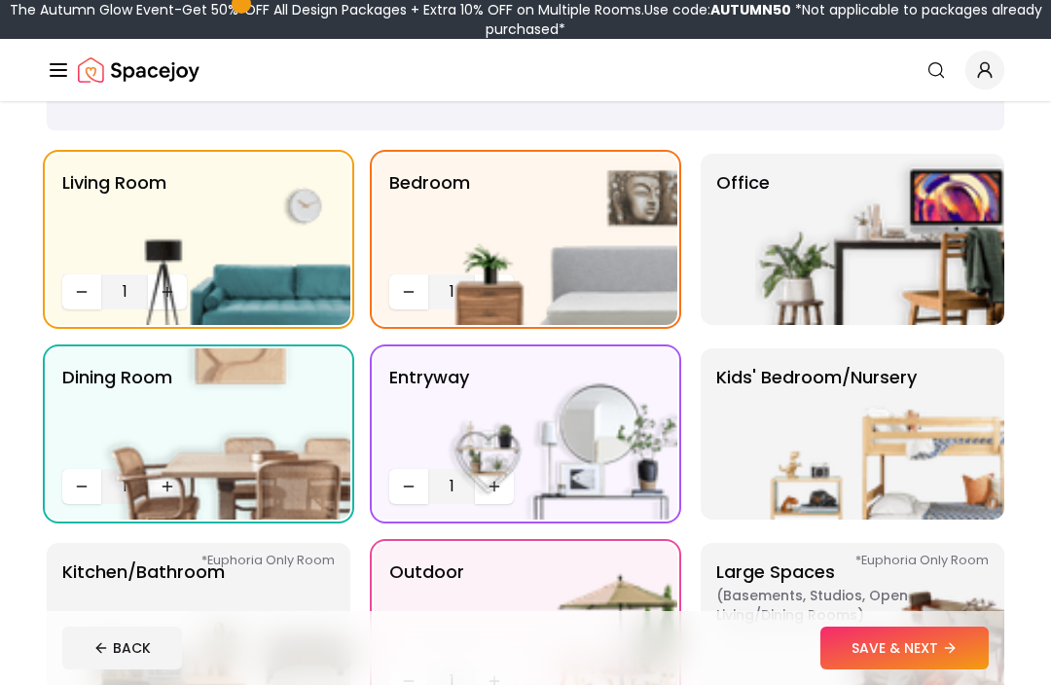
click at [134, 614] on img at bounding box center [225, 628] width 249 height 171
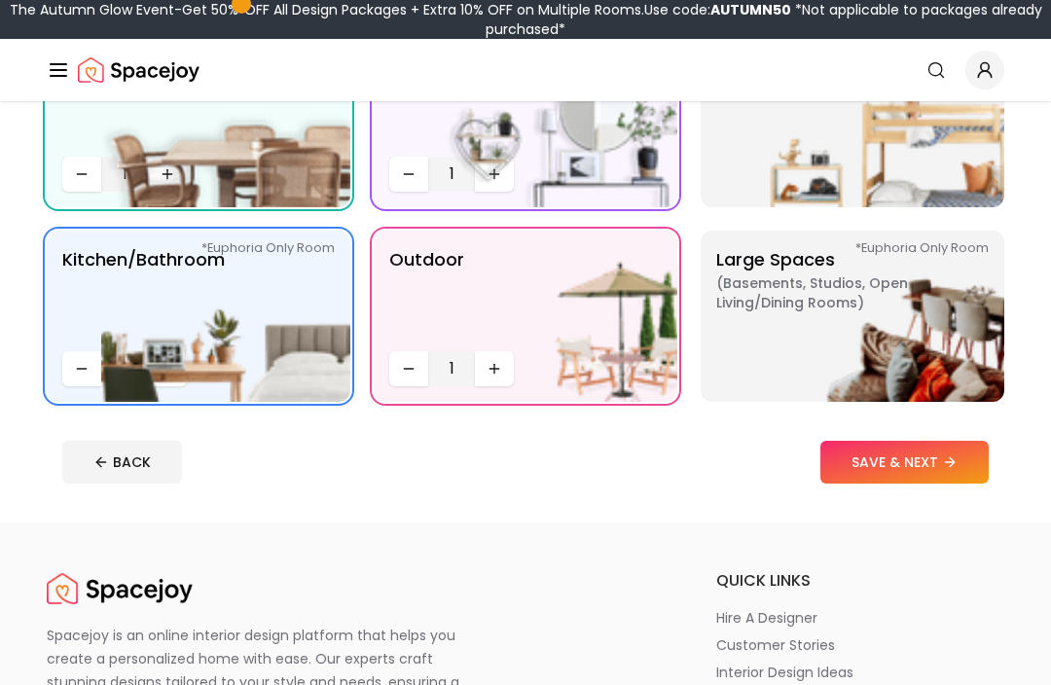
scroll to position [432, 0]
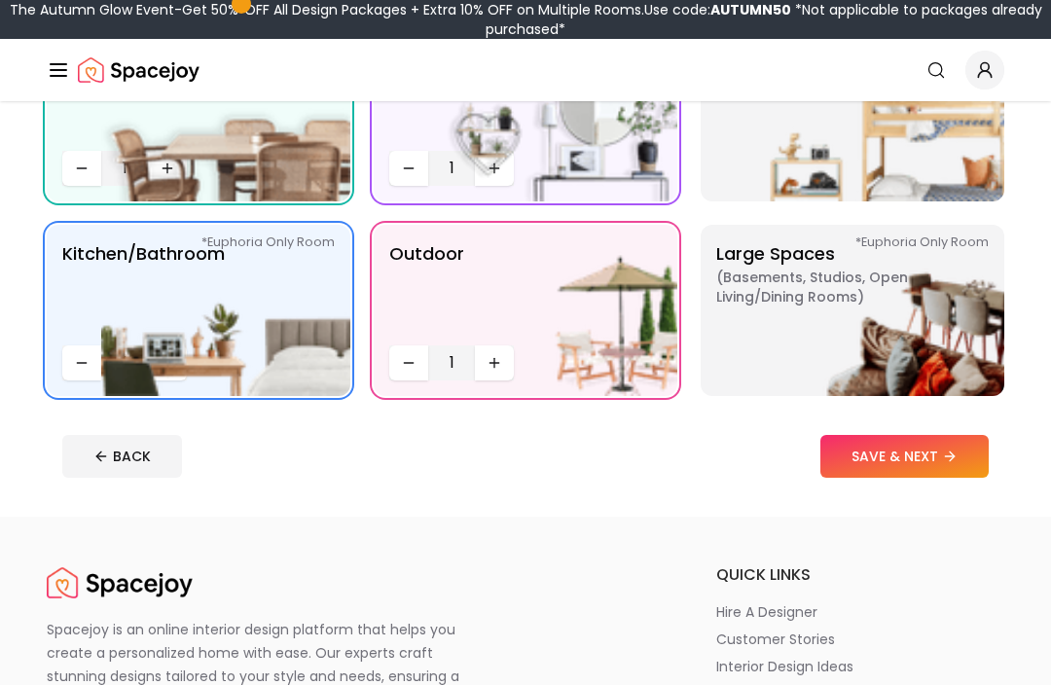
click at [936, 455] on button "SAVE & NEXT" at bounding box center [904, 457] width 168 height 43
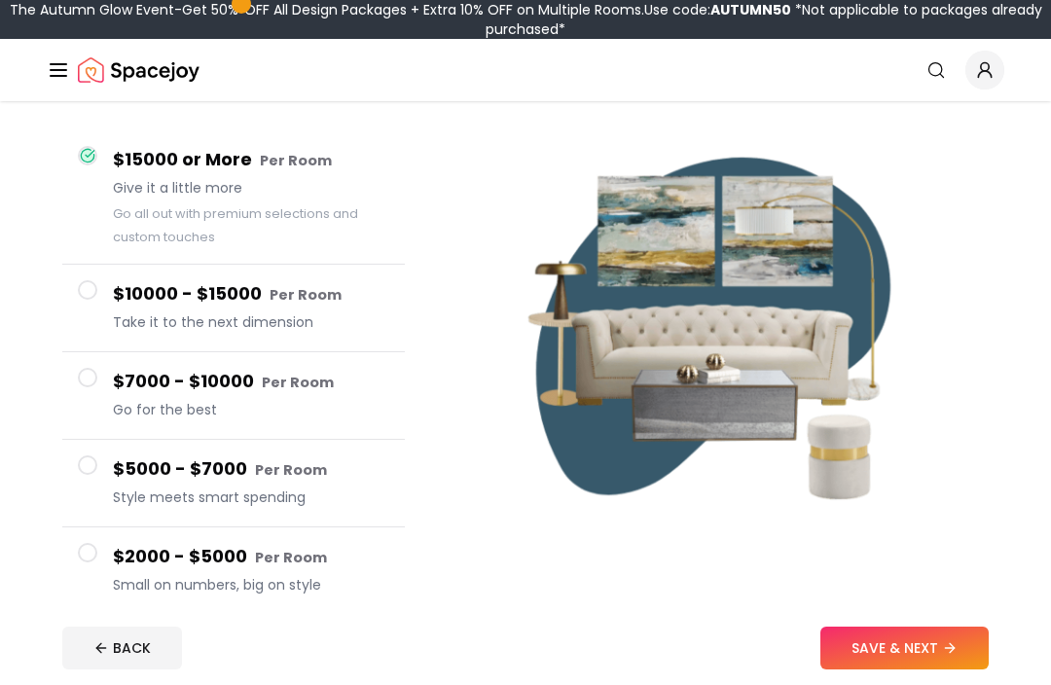
scroll to position [162, 0]
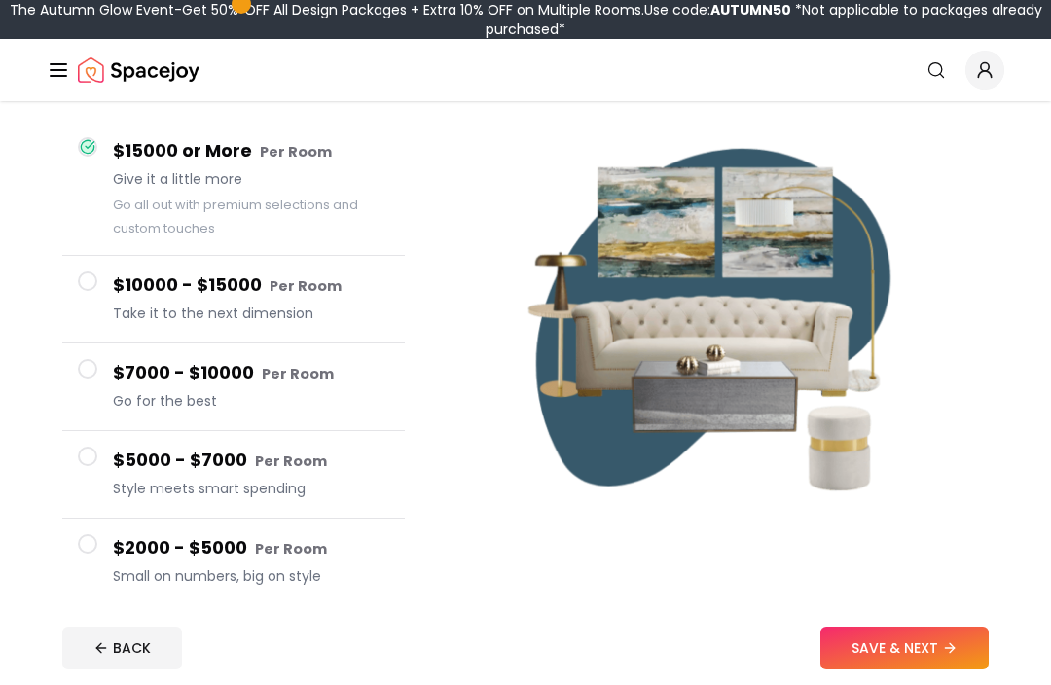
click at [89, 548] on span at bounding box center [87, 543] width 19 height 19
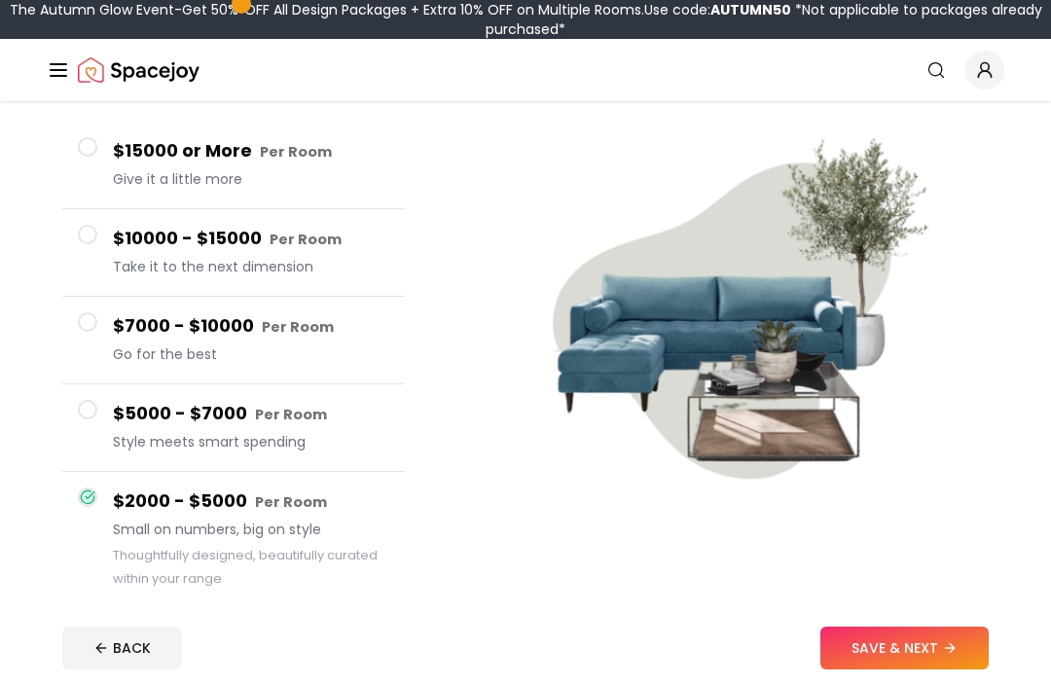
click at [100, 413] on button "$5000 - $7000 Per Room Style meets smart spending" at bounding box center [233, 428] width 342 height 88
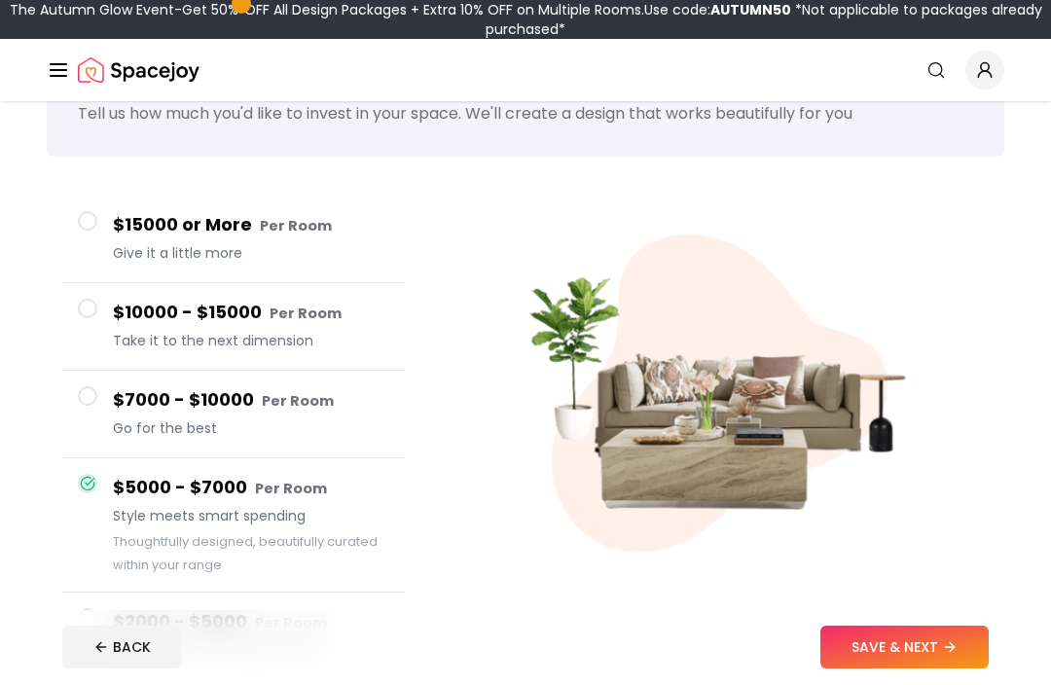
scroll to position [81, 0]
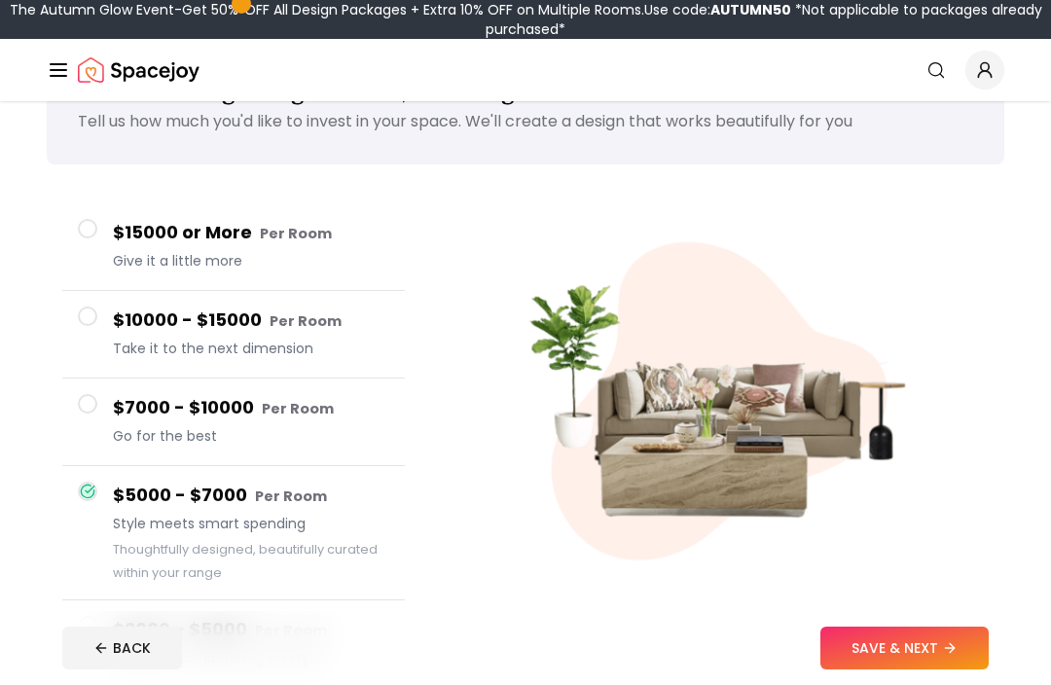
click at [101, 421] on button "$7000 - $10000 Per Room Go for the best" at bounding box center [233, 422] width 342 height 88
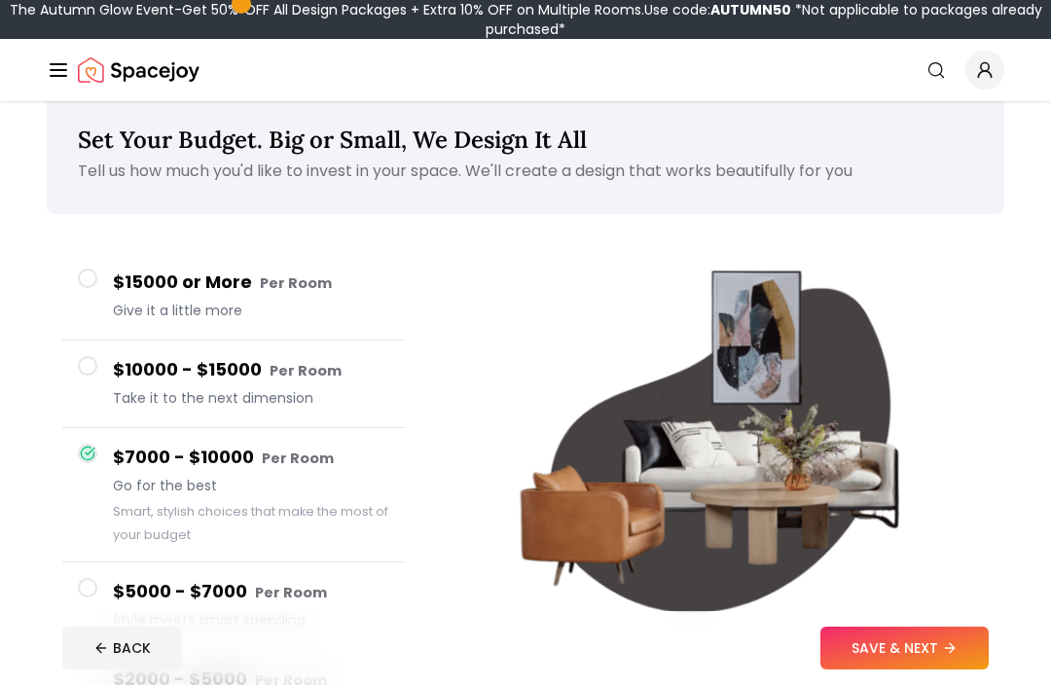
scroll to position [24, 0]
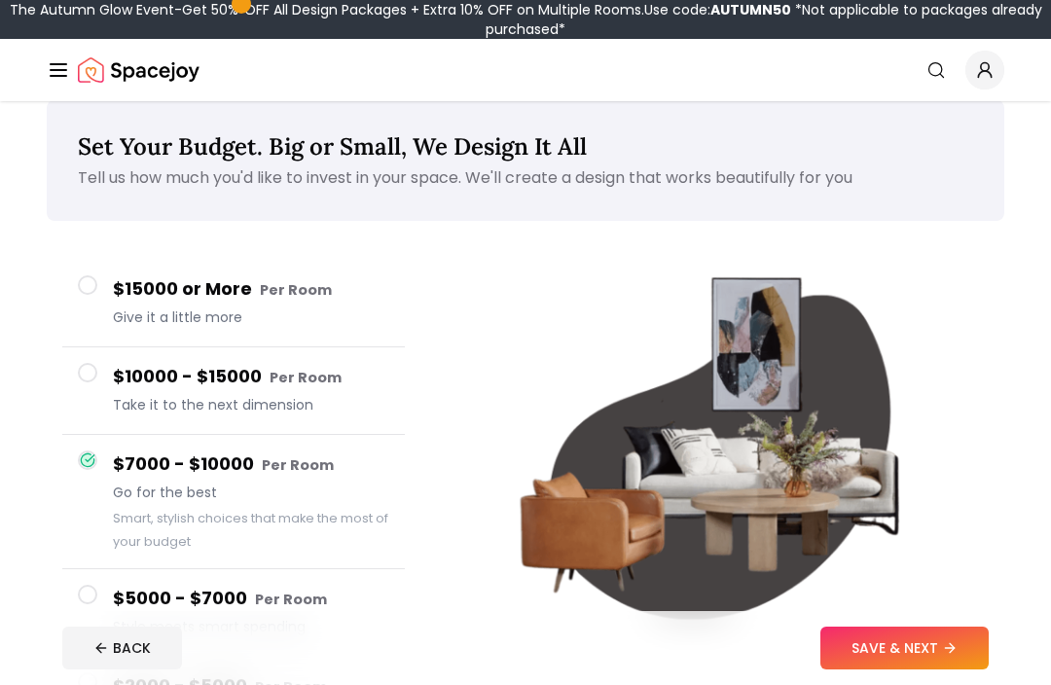
click at [96, 377] on div at bounding box center [87, 372] width 19 height 19
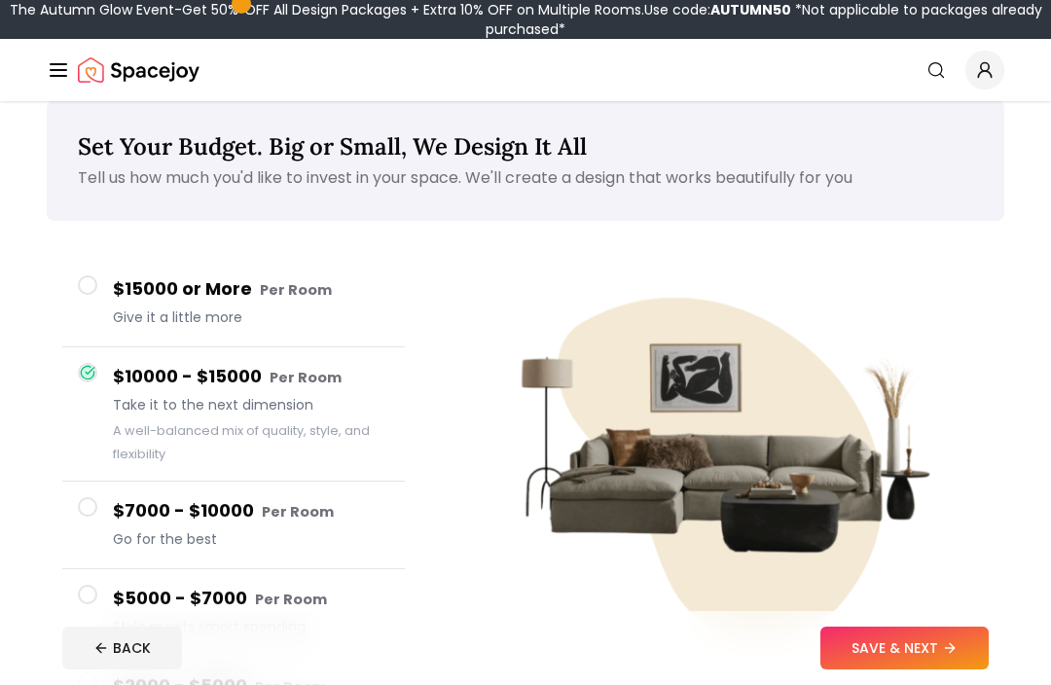
click at [96, 297] on button "$15000 or More Per Room Give it a little more" at bounding box center [233, 304] width 342 height 88
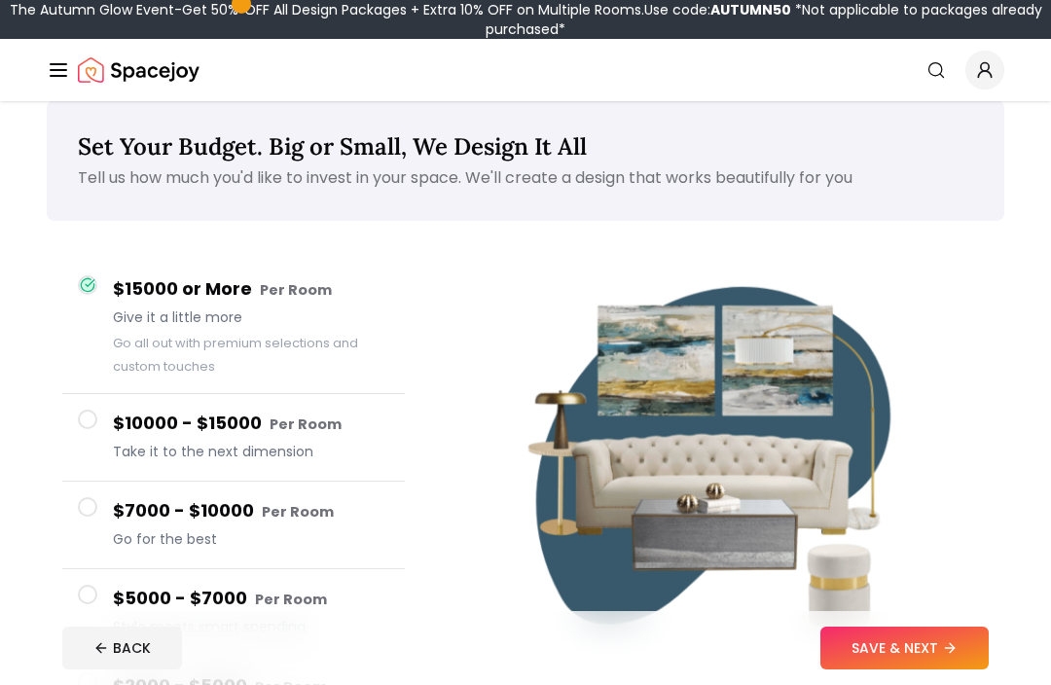
click at [931, 669] on button "SAVE & NEXT" at bounding box center [904, 647] width 168 height 43
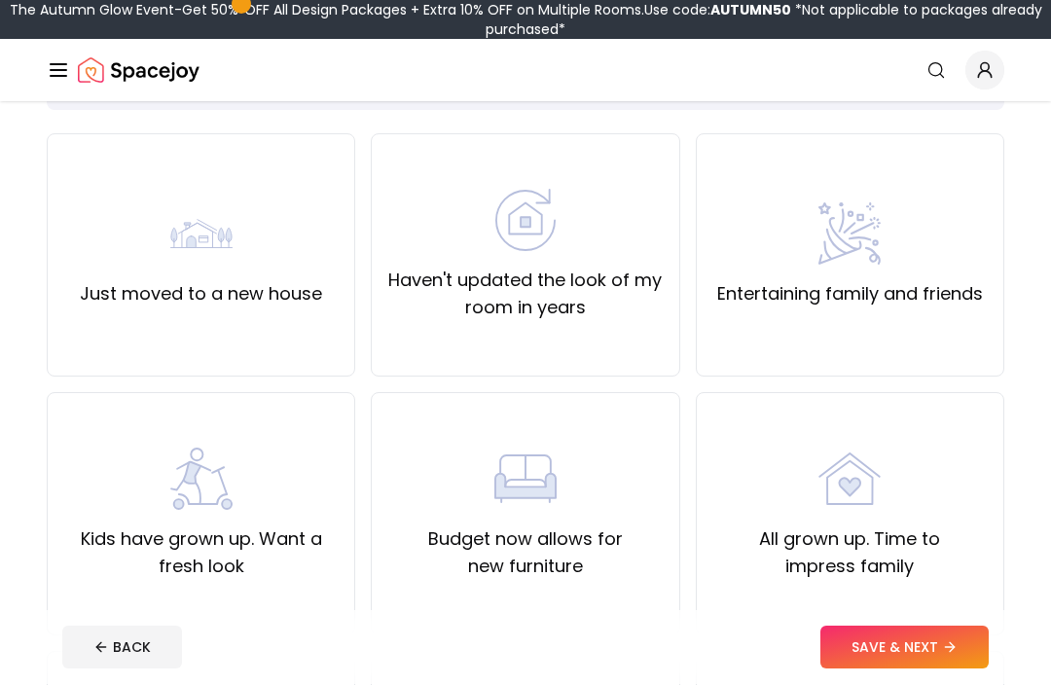
scroll to position [135, 0]
click at [217, 533] on label "Kids have grown up. Want a fresh look" at bounding box center [200, 552] width 275 height 54
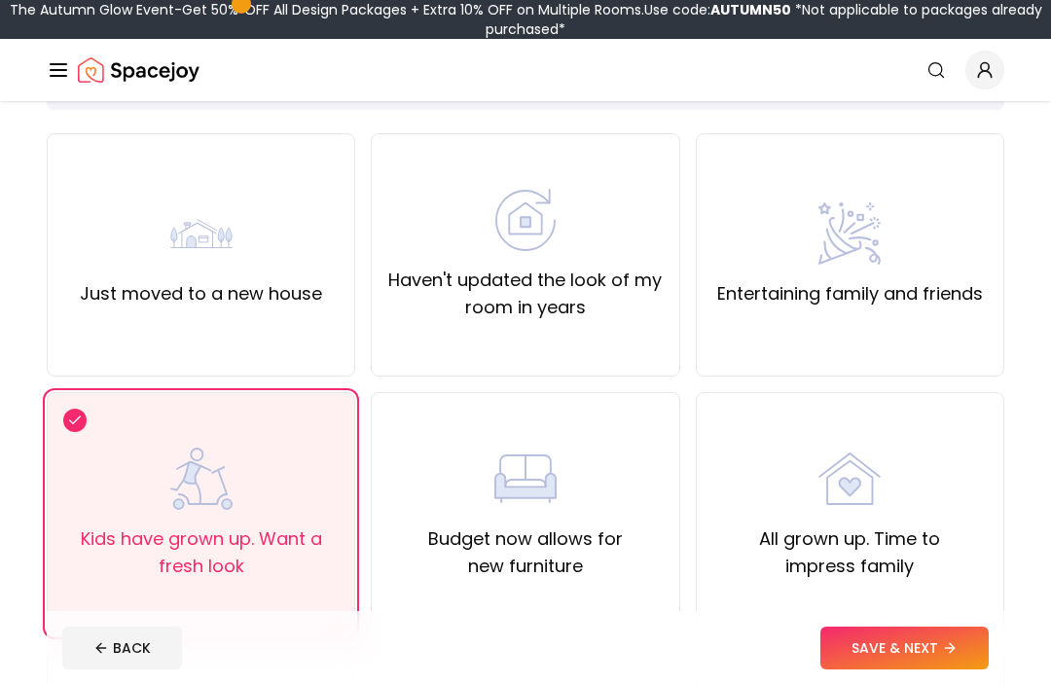
click at [907, 669] on button "SAVE & NEXT" at bounding box center [904, 647] width 168 height 43
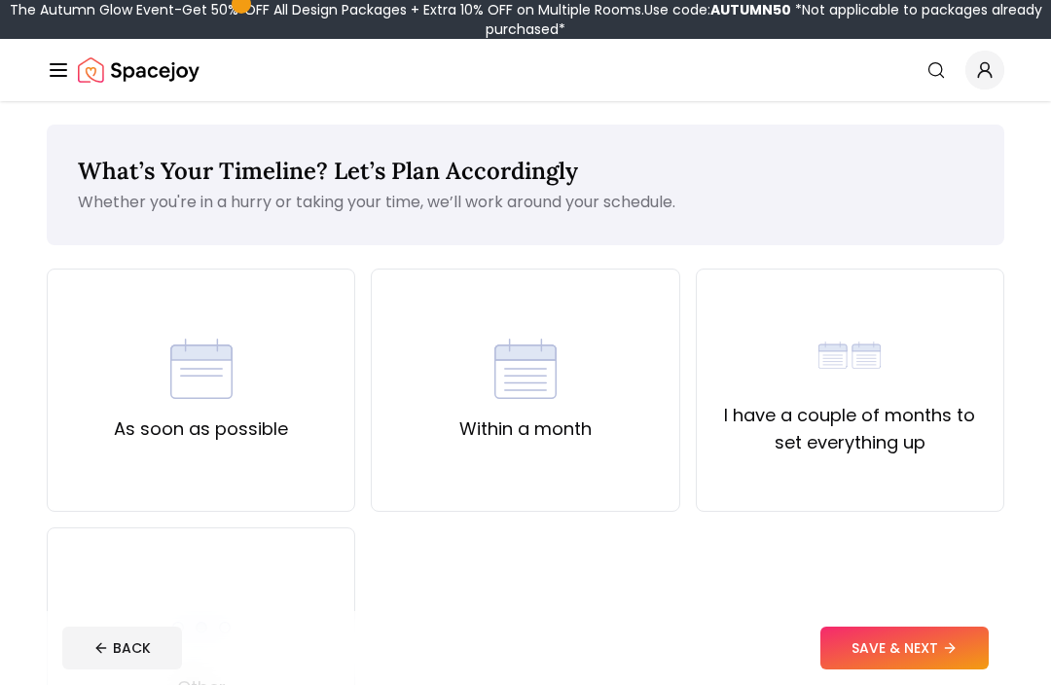
click at [913, 669] on button "SAVE & NEXT" at bounding box center [904, 647] width 168 height 43
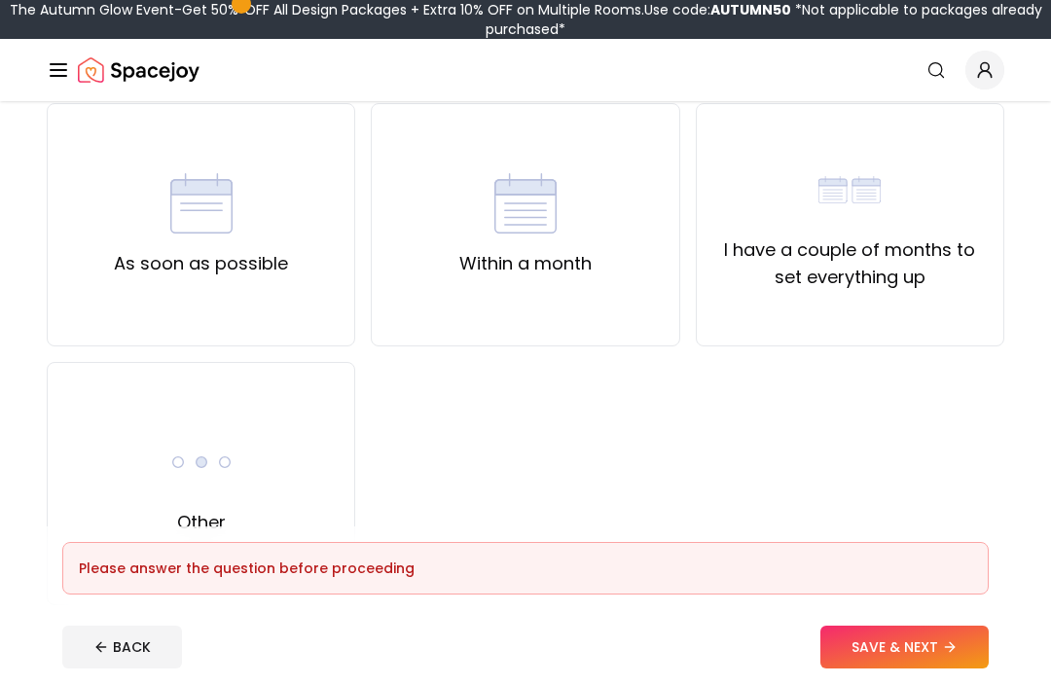
scroll to position [165, 0]
click at [74, 291] on div "As soon as possible" at bounding box center [201, 224] width 308 height 243
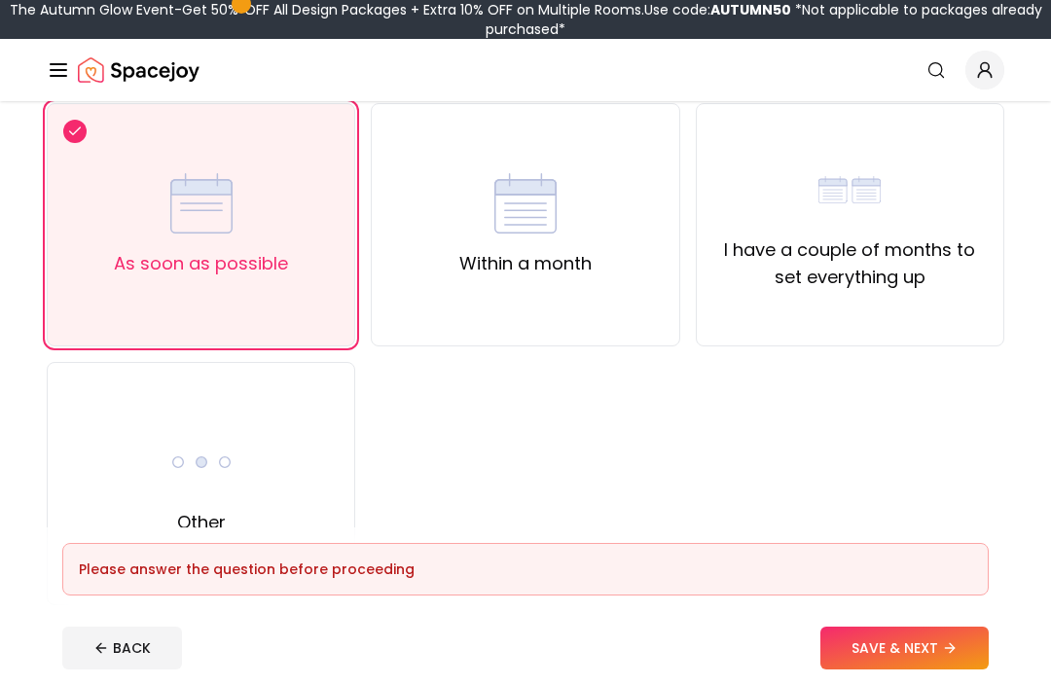
click at [875, 669] on button "SAVE & NEXT" at bounding box center [904, 647] width 168 height 43
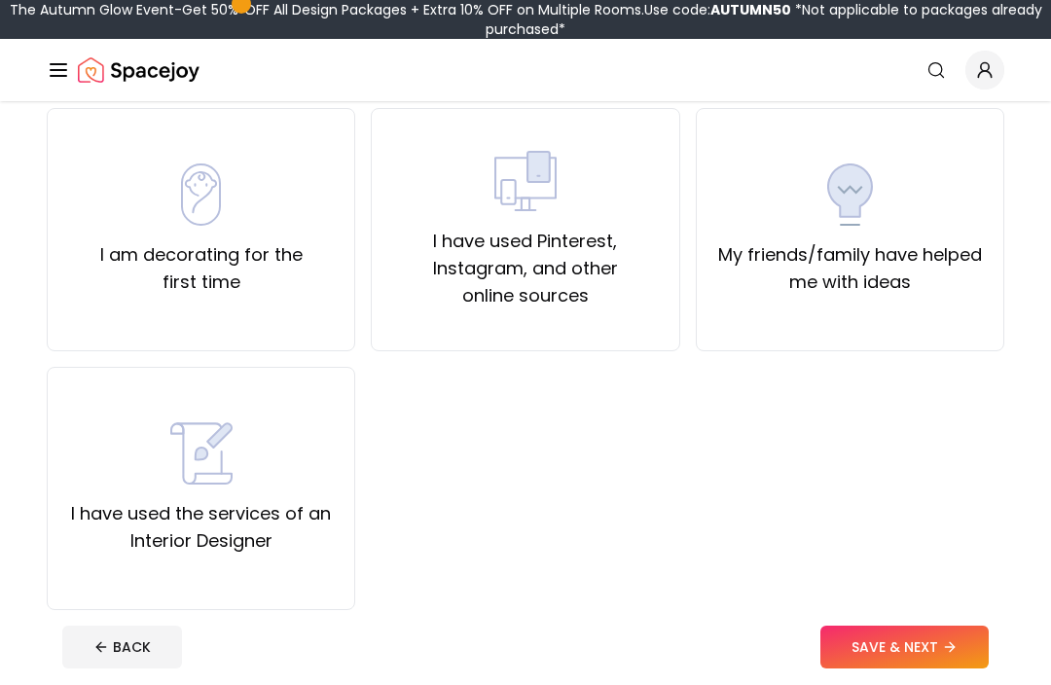
scroll to position [160, 0]
click at [99, 416] on div "I have used the services of an Interior Designer" at bounding box center [201, 488] width 308 height 243
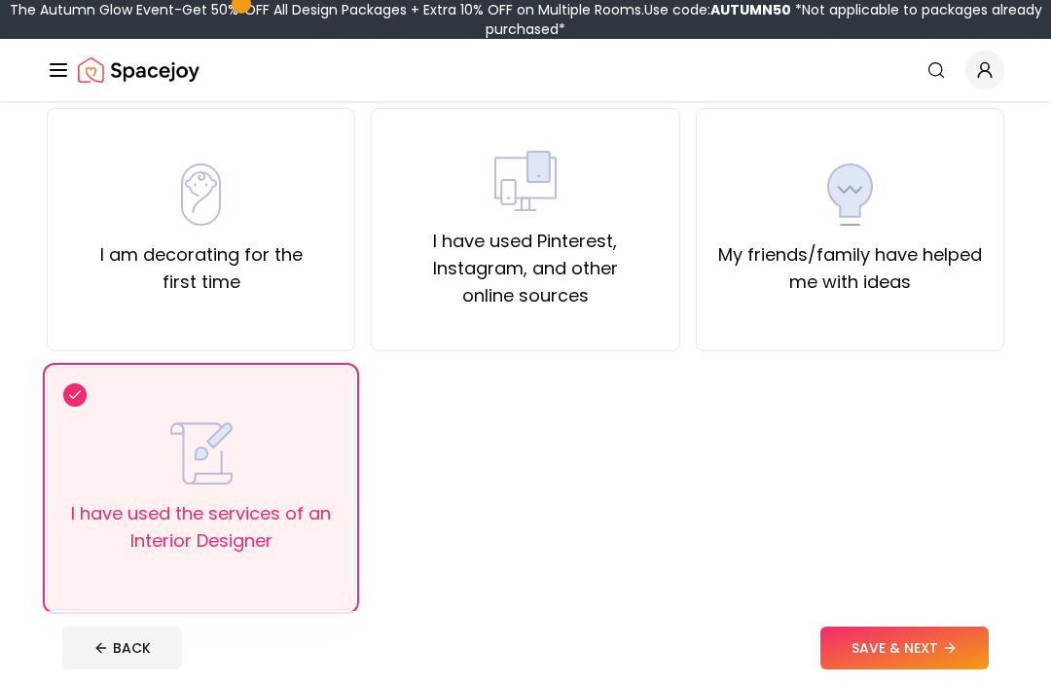
click at [961, 265] on label "My friends/family have helped me with ideas" at bounding box center [849, 268] width 275 height 54
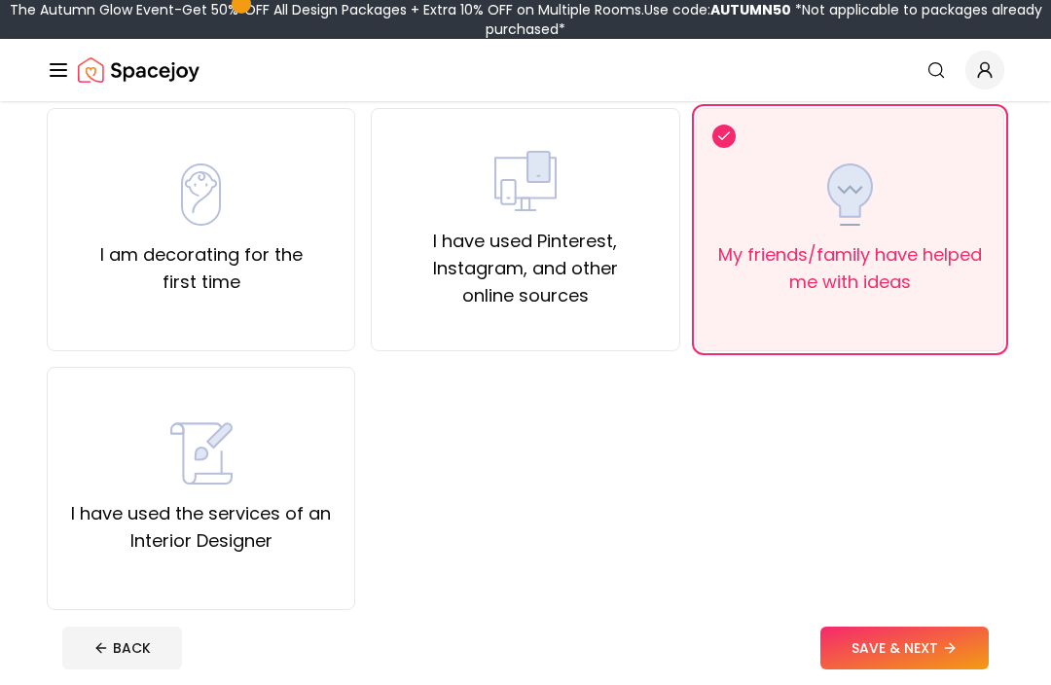
click at [63, 314] on div "I am decorating for the first time" at bounding box center [201, 229] width 308 height 243
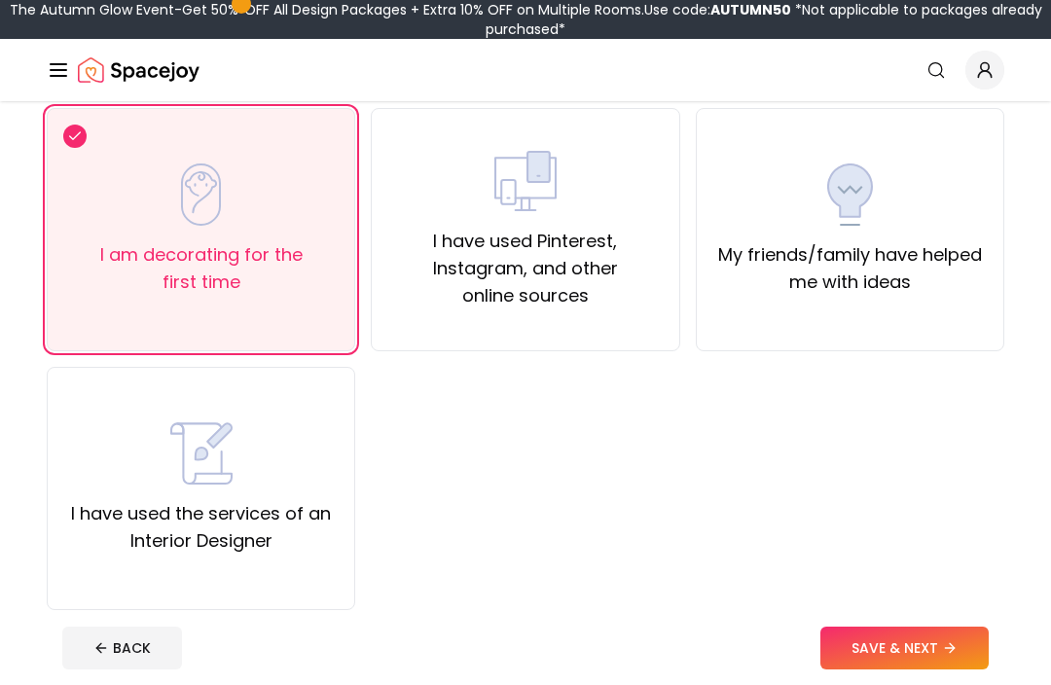
click at [916, 664] on button "SAVE & NEXT" at bounding box center [904, 647] width 168 height 43
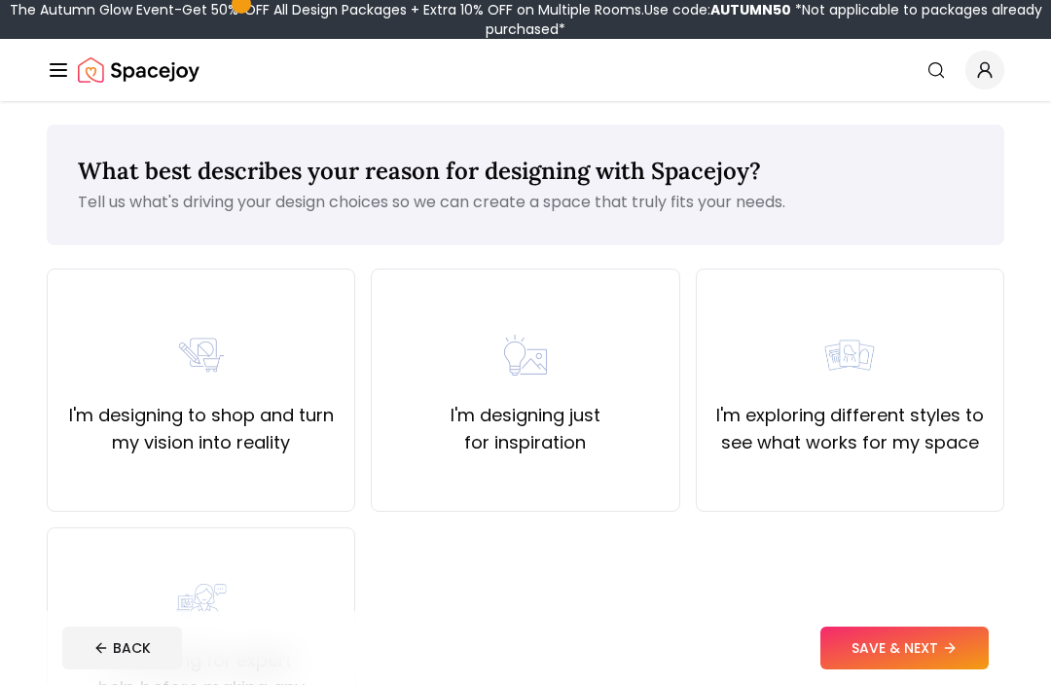
click at [984, 294] on div "I'm exploring different styles to see what works for my space" at bounding box center [849, 389] width 308 height 243
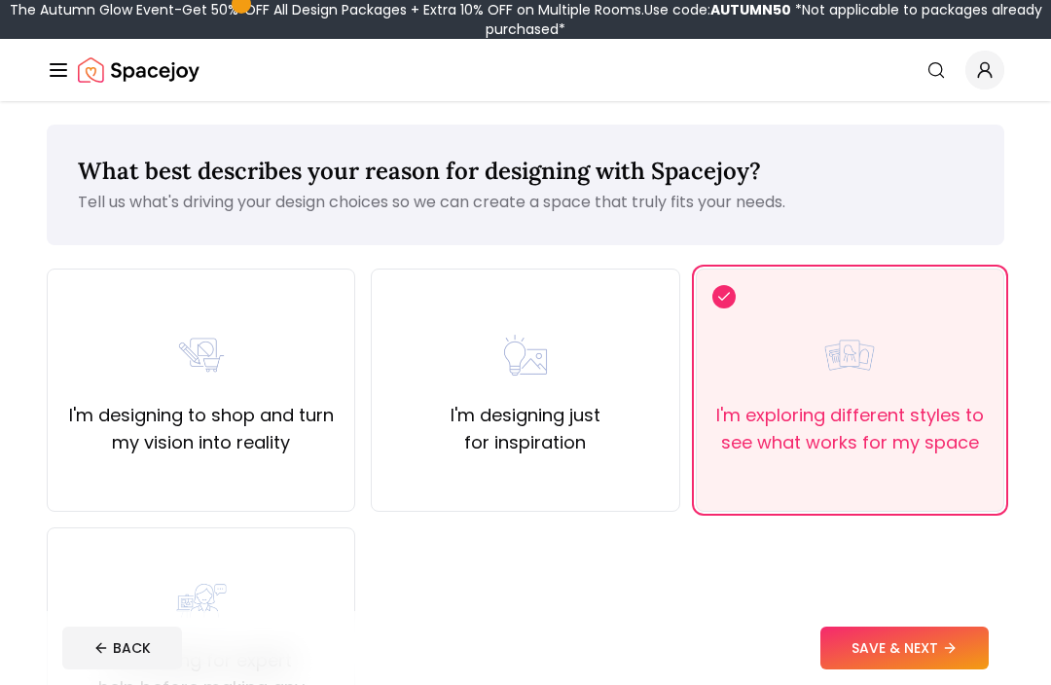
click at [896, 669] on button "SAVE & NEXT" at bounding box center [904, 647] width 168 height 43
